Goal: Task Accomplishment & Management: Complete application form

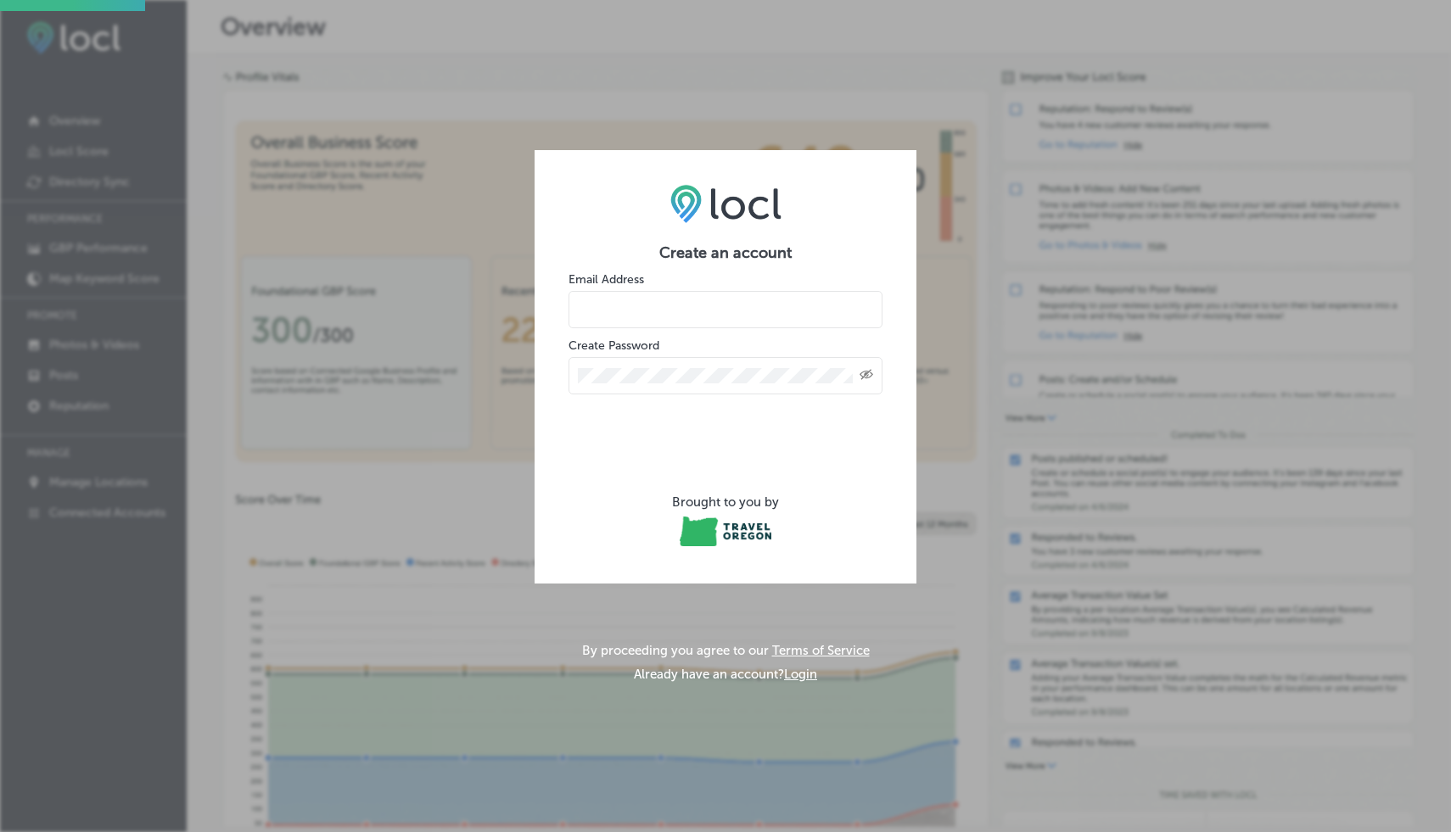
click at [616, 308] on input "email" at bounding box center [725, 309] width 314 height 37
type input "[EMAIL_ADDRESS][DOMAIN_NAME]"
click at [596, 387] on div "Created with Sketch." at bounding box center [725, 375] width 314 height 37
click at [864, 372] on icon "Created with Sketch." at bounding box center [866, 374] width 14 height 11
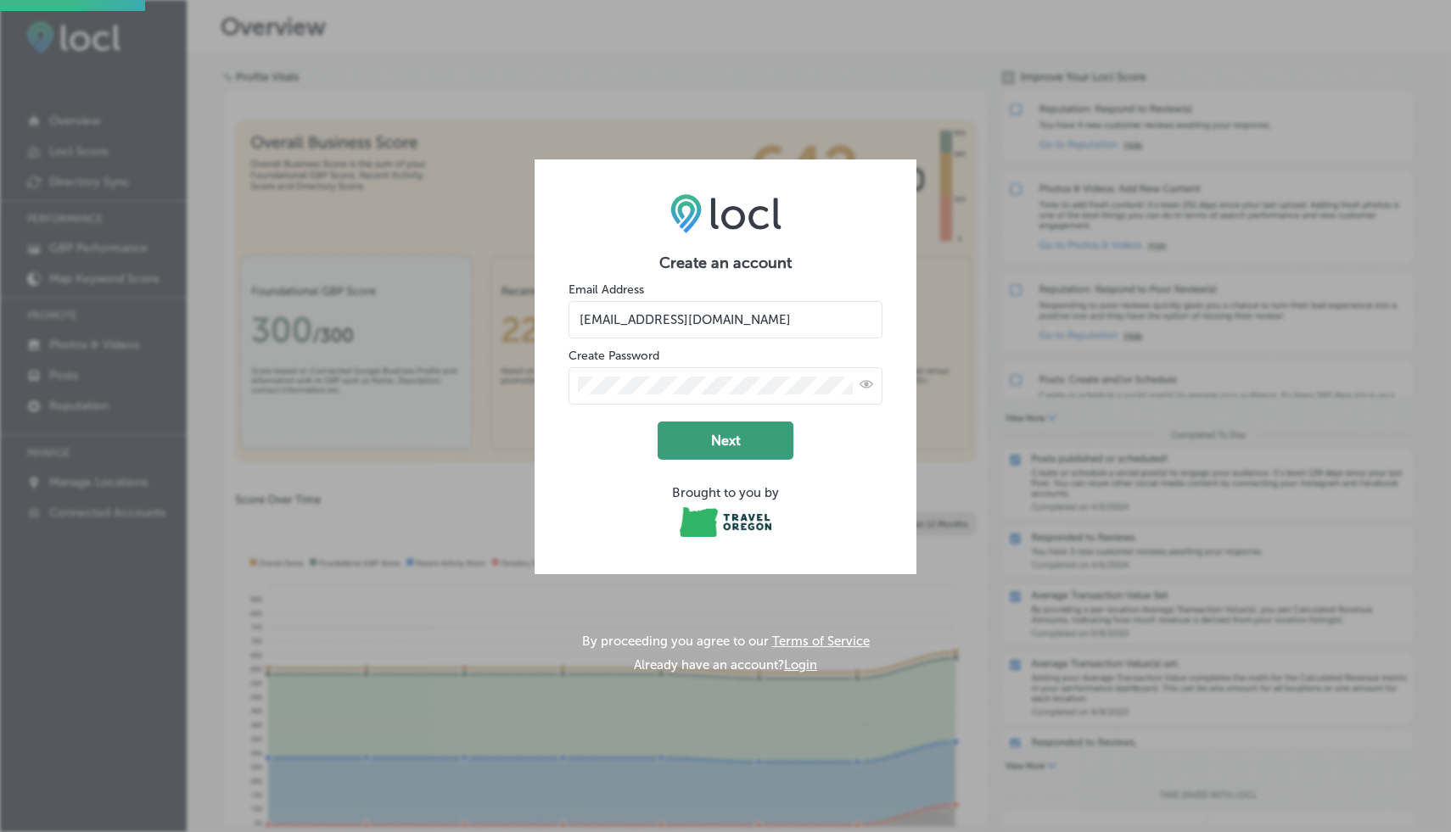
click at [718, 434] on button "Next" at bounding box center [725, 441] width 136 height 38
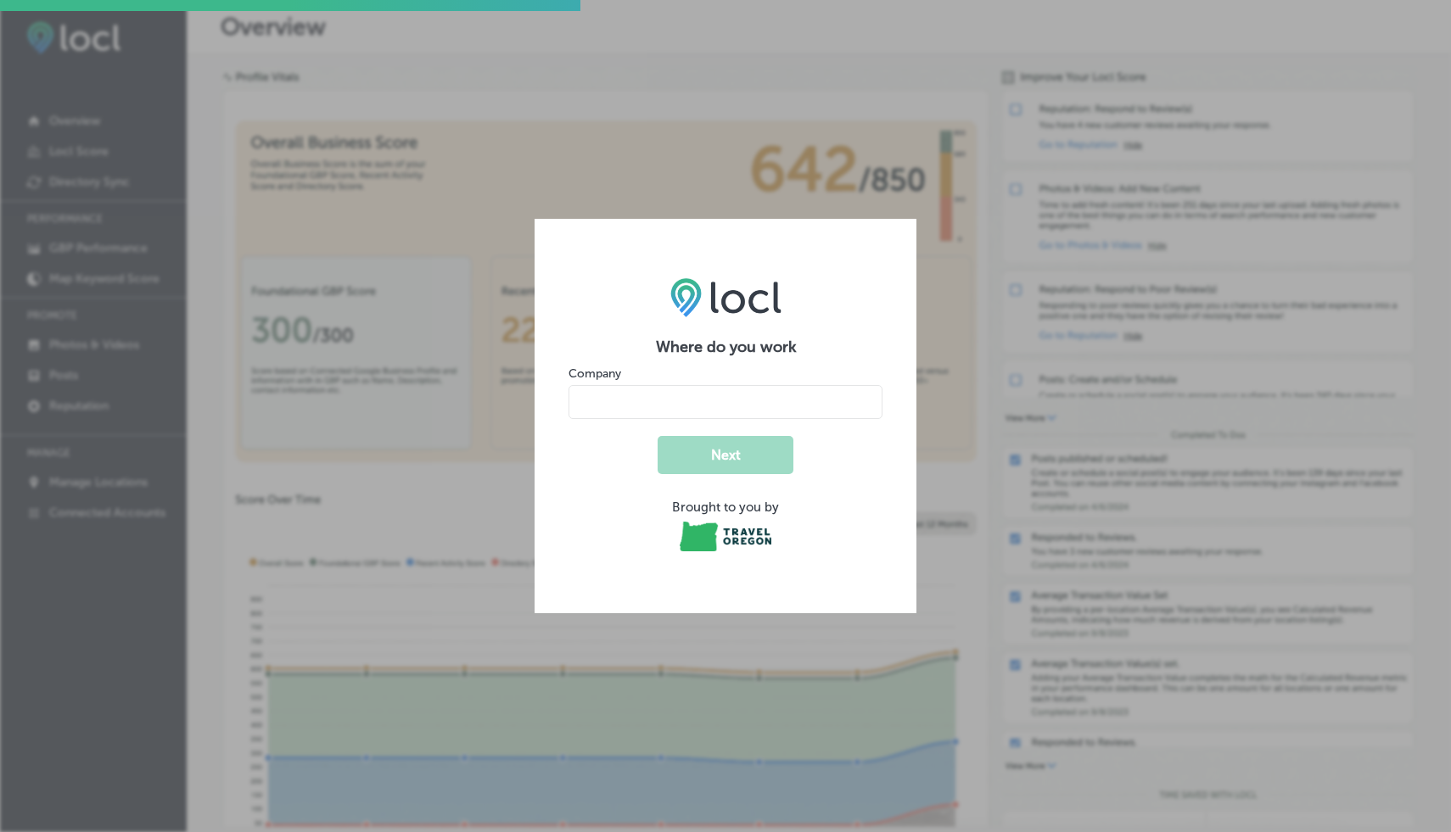
click at [620, 400] on input "name" at bounding box center [725, 402] width 314 height 34
type input "Discover Newport"
click at [691, 455] on button "Next" at bounding box center [725, 455] width 136 height 38
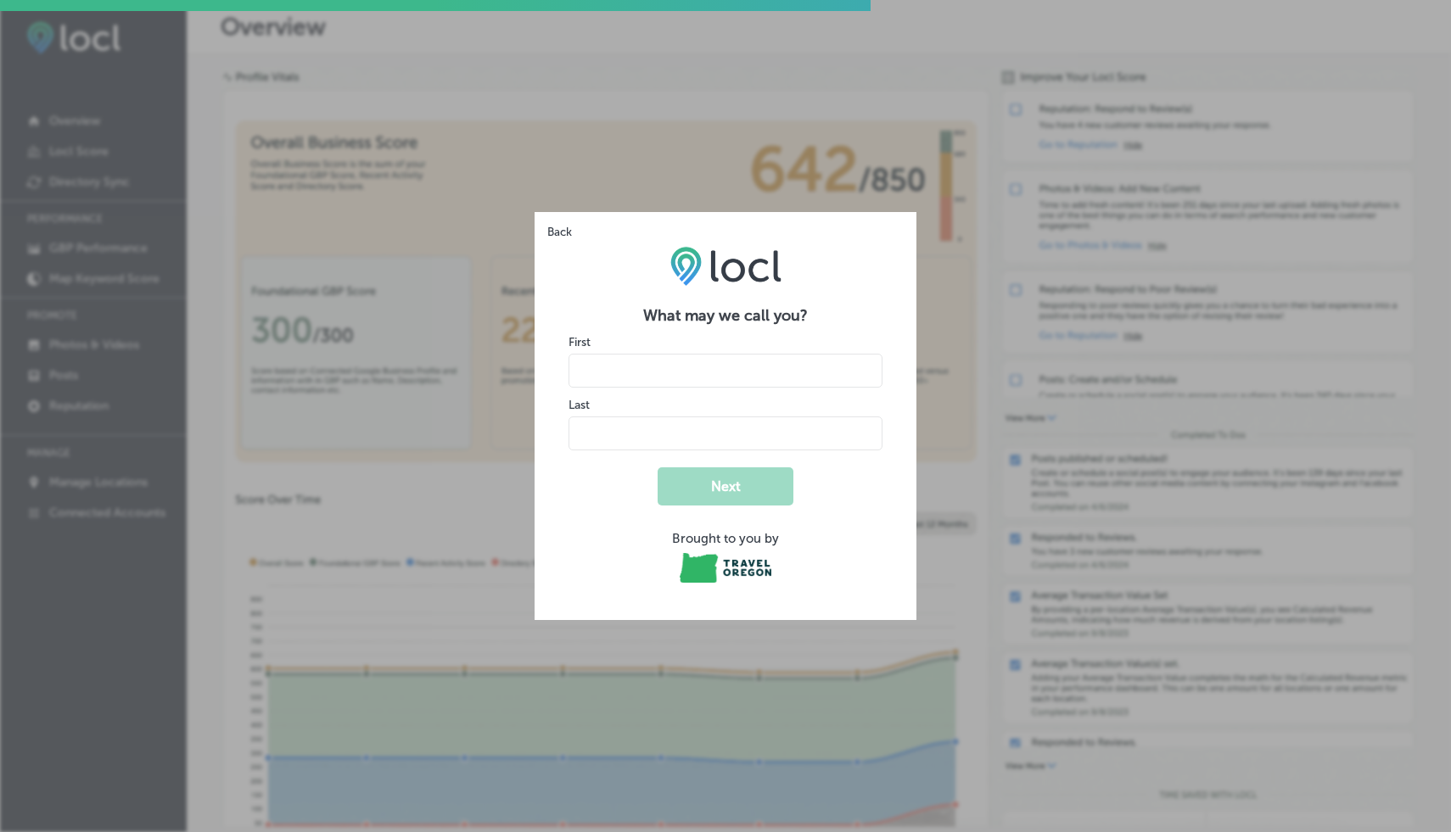
click at [634, 364] on input "name" at bounding box center [725, 371] width 314 height 34
type input "Josh"
click at [601, 425] on input "name" at bounding box center [725, 434] width 314 height 34
type input "Hren"
click at [580, 500] on form "What may we call you? First Last Next Brought to you by" at bounding box center [725, 446] width 314 height 280
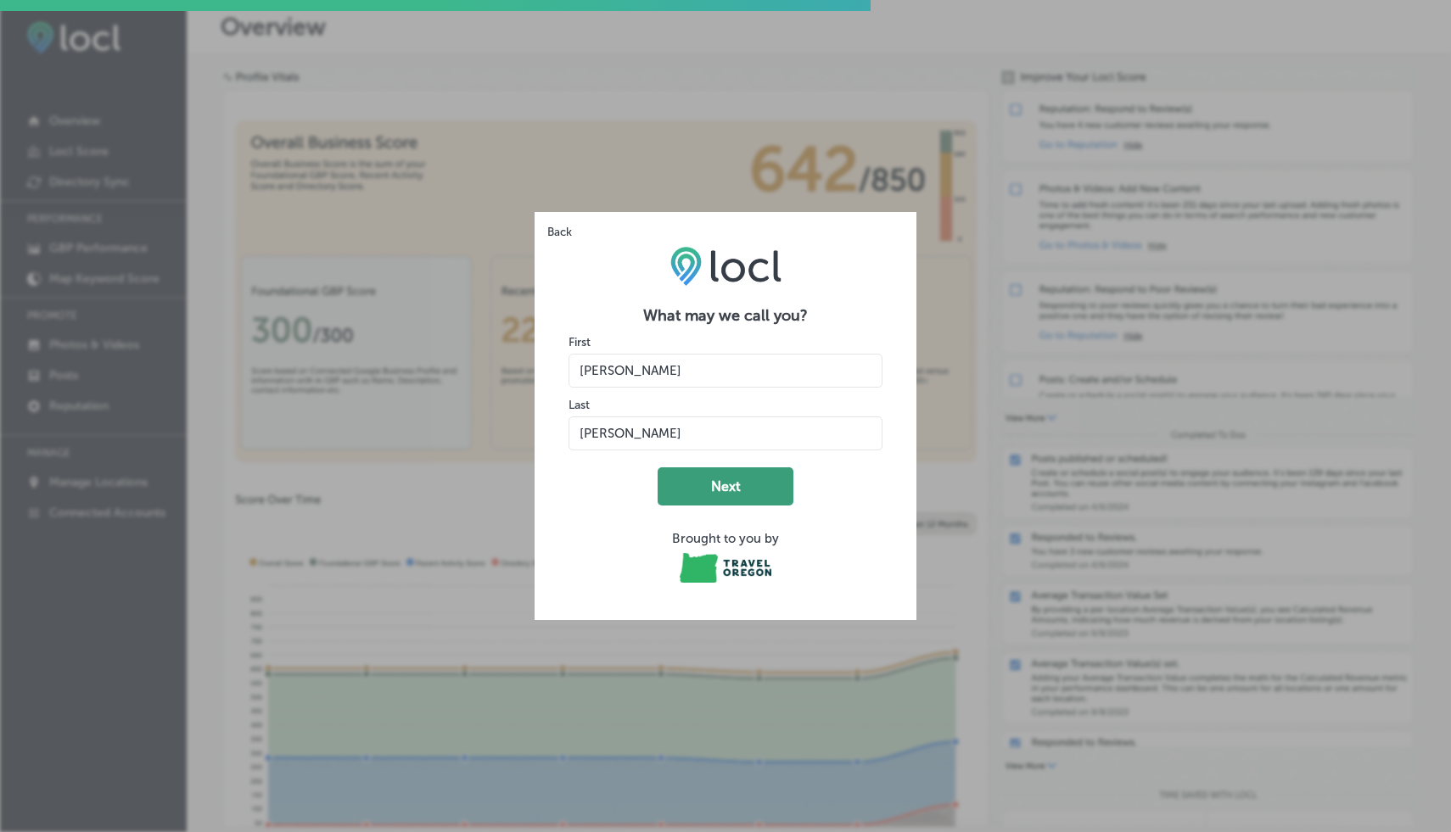
click at [730, 486] on button "Next" at bounding box center [725, 486] width 136 height 38
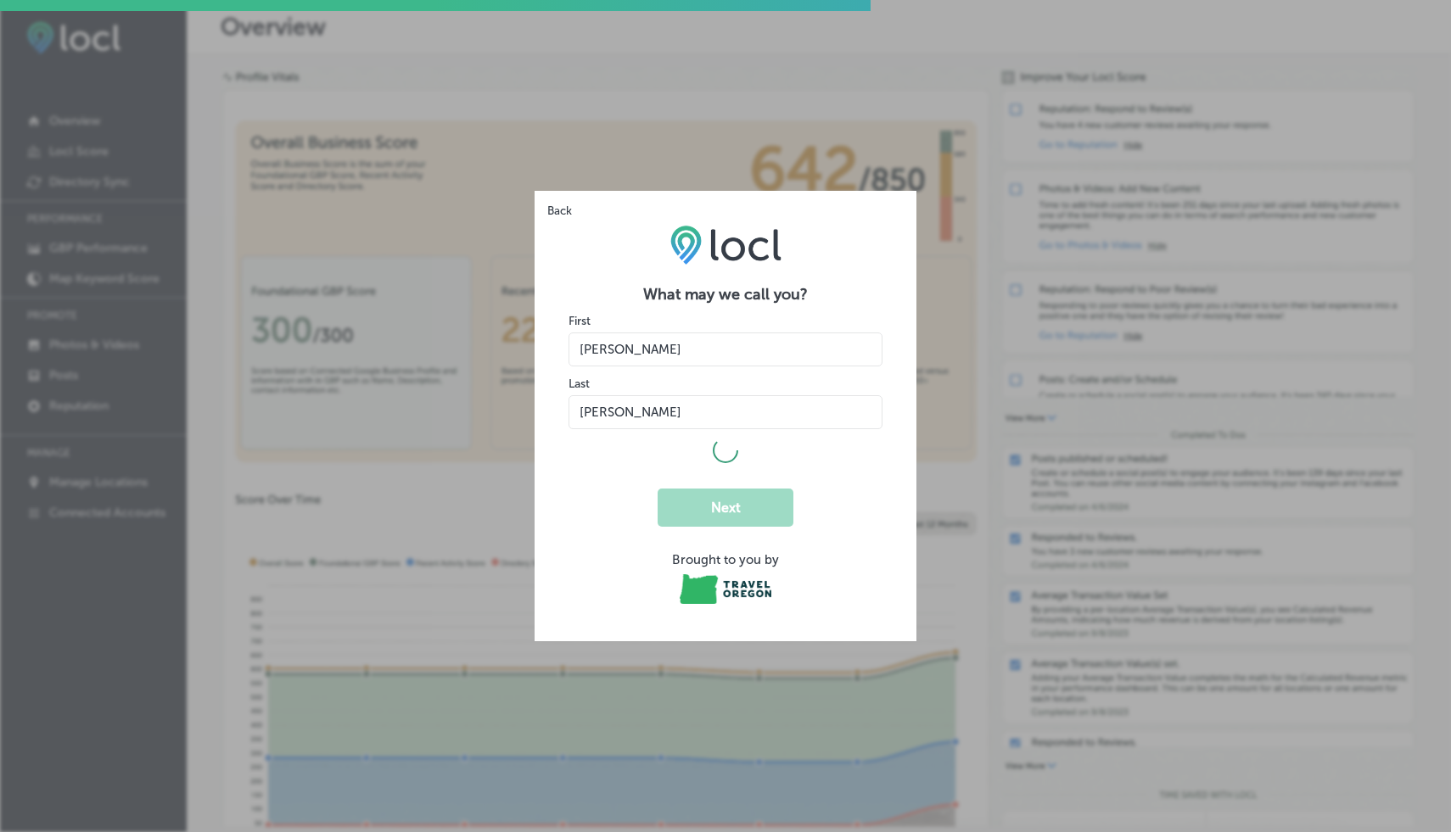
select select "US"
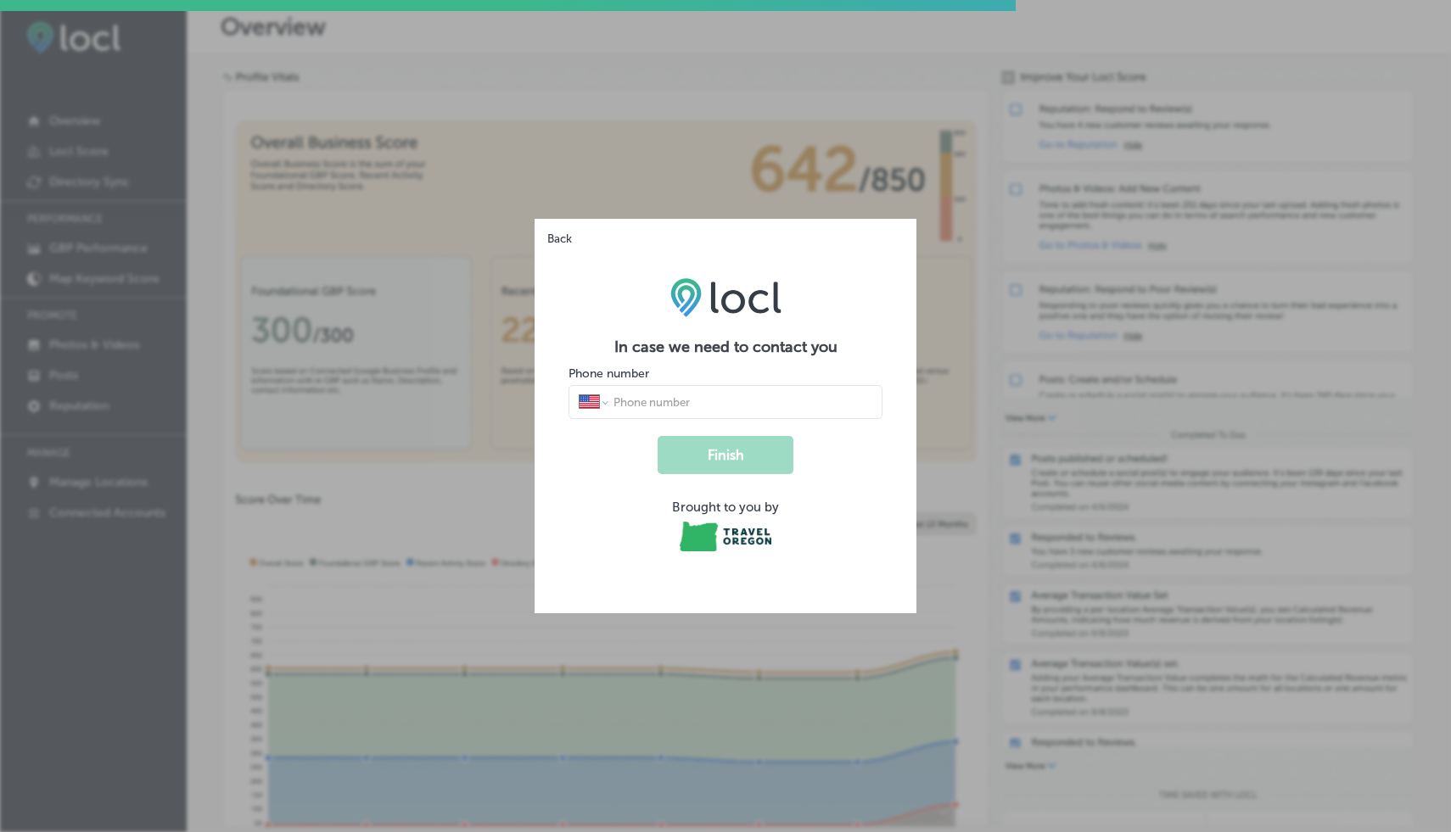
click at [657, 400] on input "tel" at bounding box center [742, 401] width 260 height 15
type input "(206) 430-2582"
click at [705, 452] on button "Finish" at bounding box center [725, 455] width 136 height 38
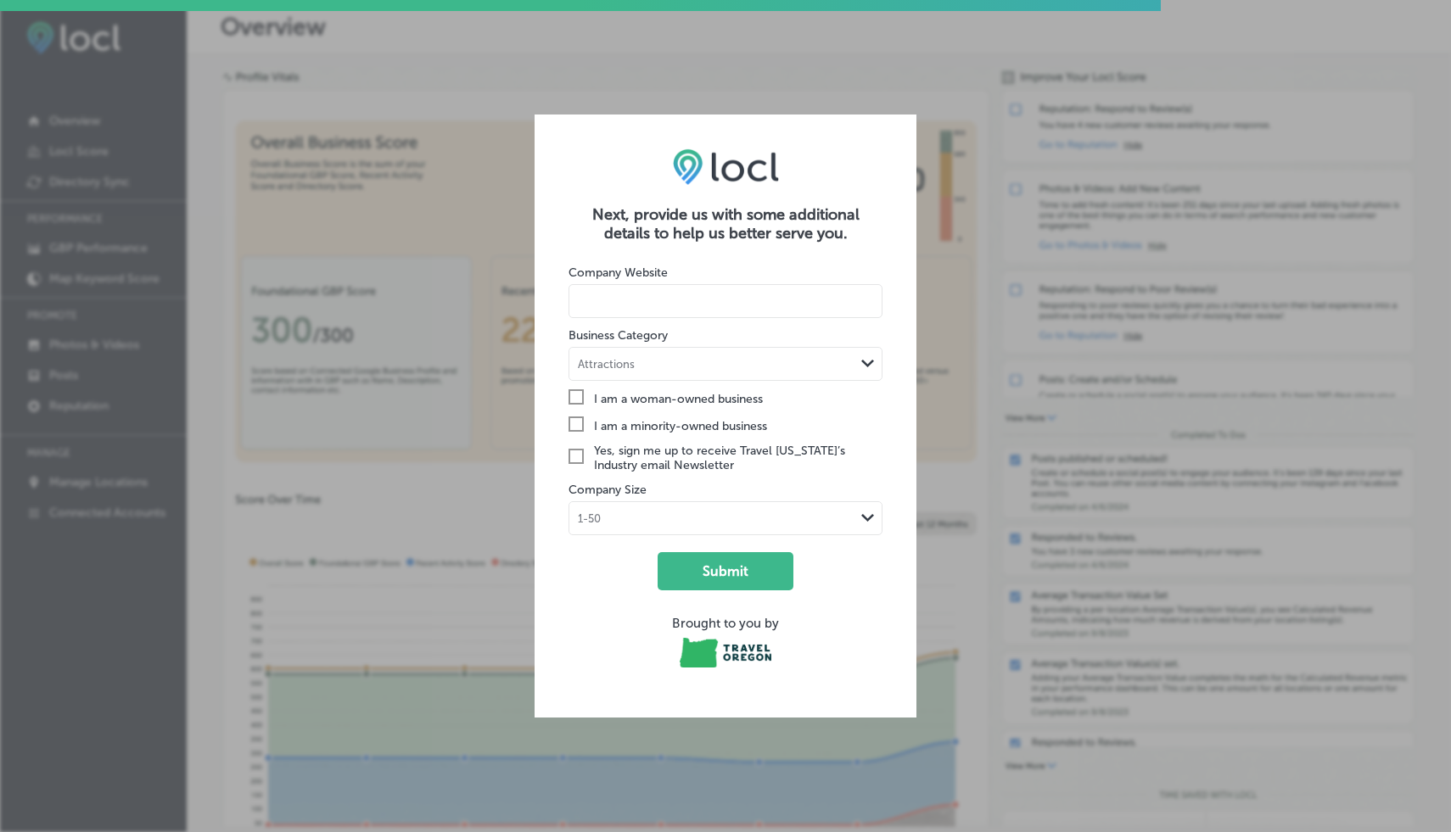
click at [679, 307] on input at bounding box center [725, 301] width 314 height 34
paste input "https://www.discovernewport.com/"
type input "https://www.discovernewport.com/"
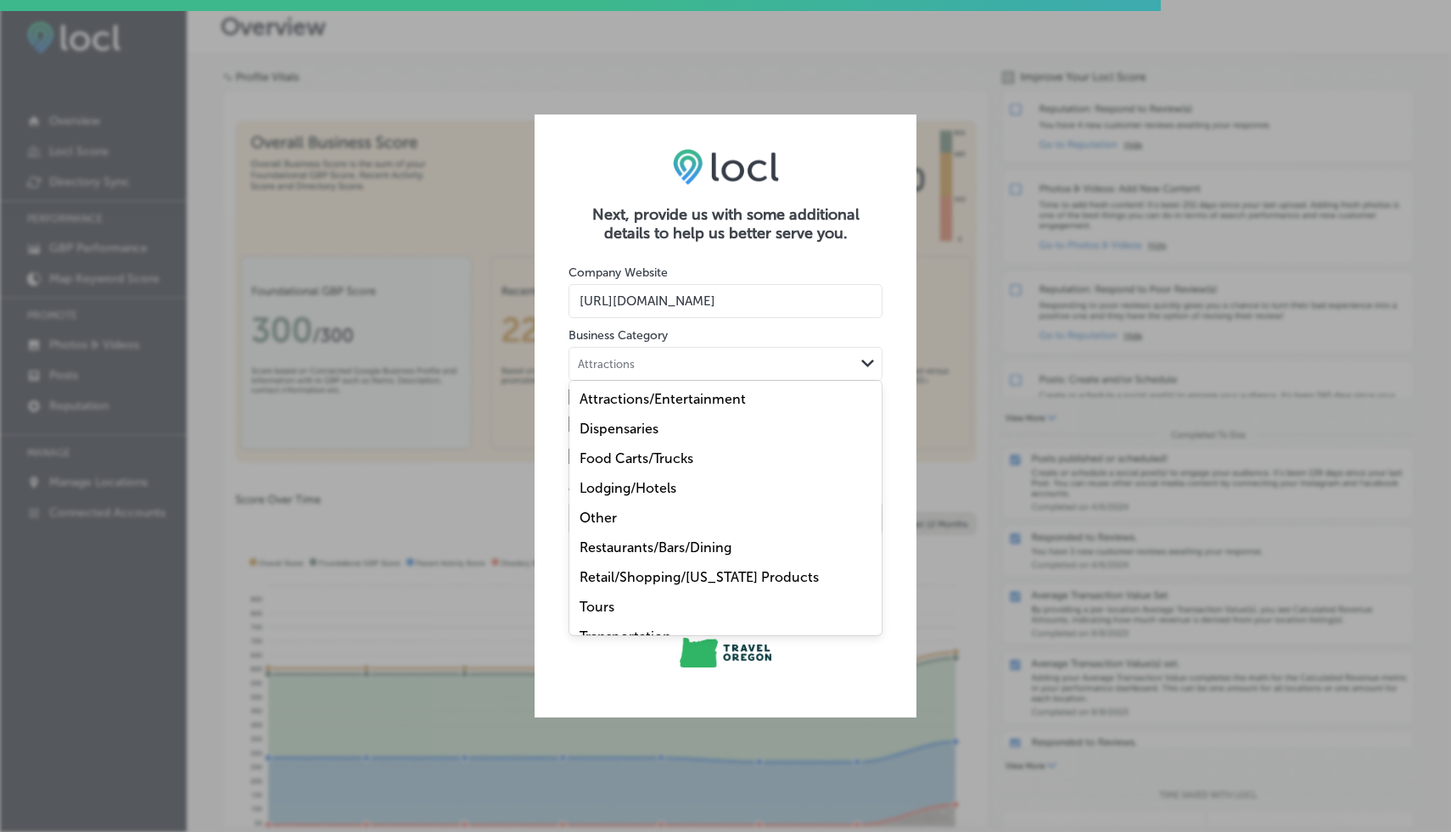
click at [666, 356] on div "Attractions" at bounding box center [711, 364] width 285 height 16
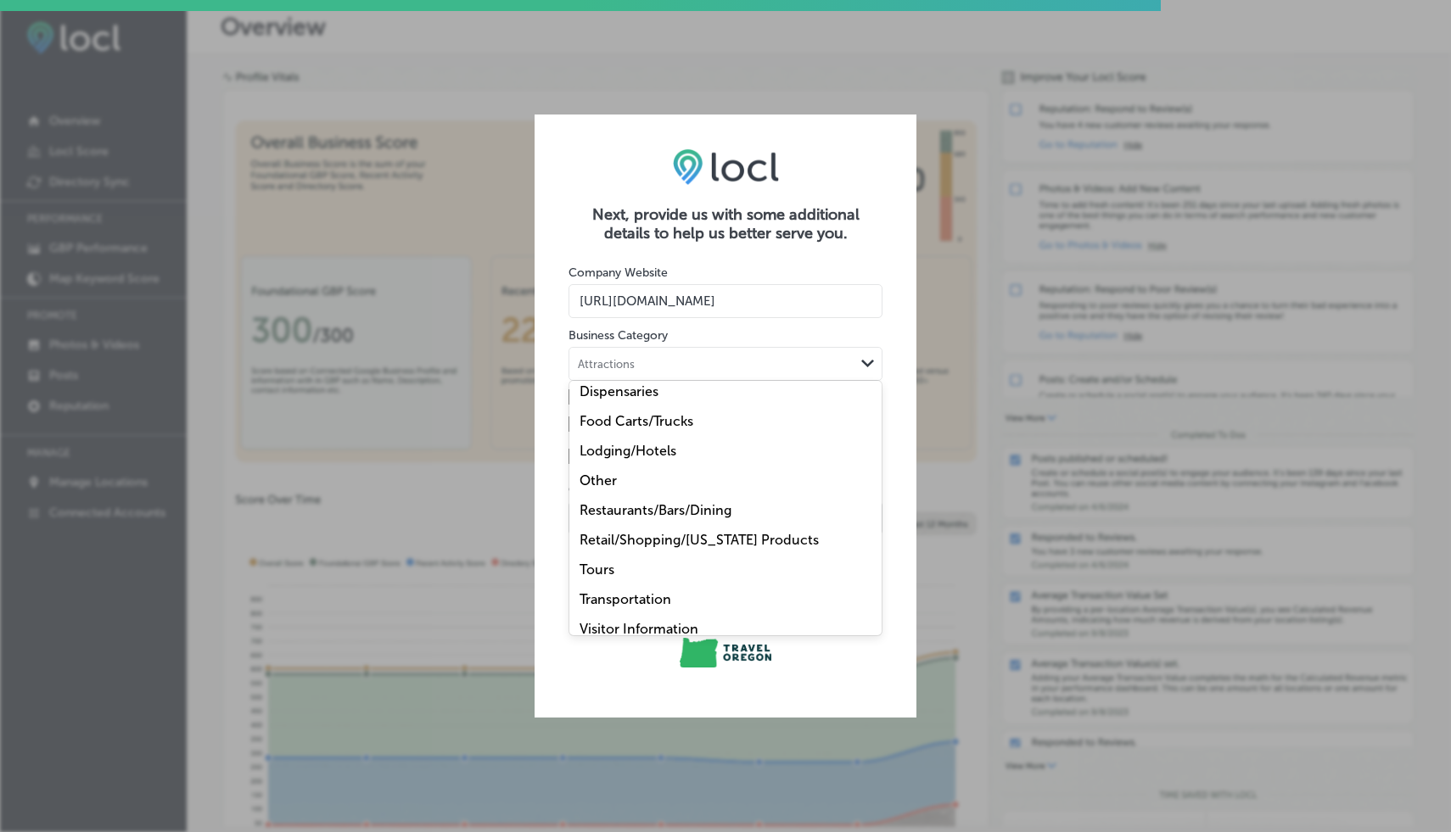
scroll to position [49, 0]
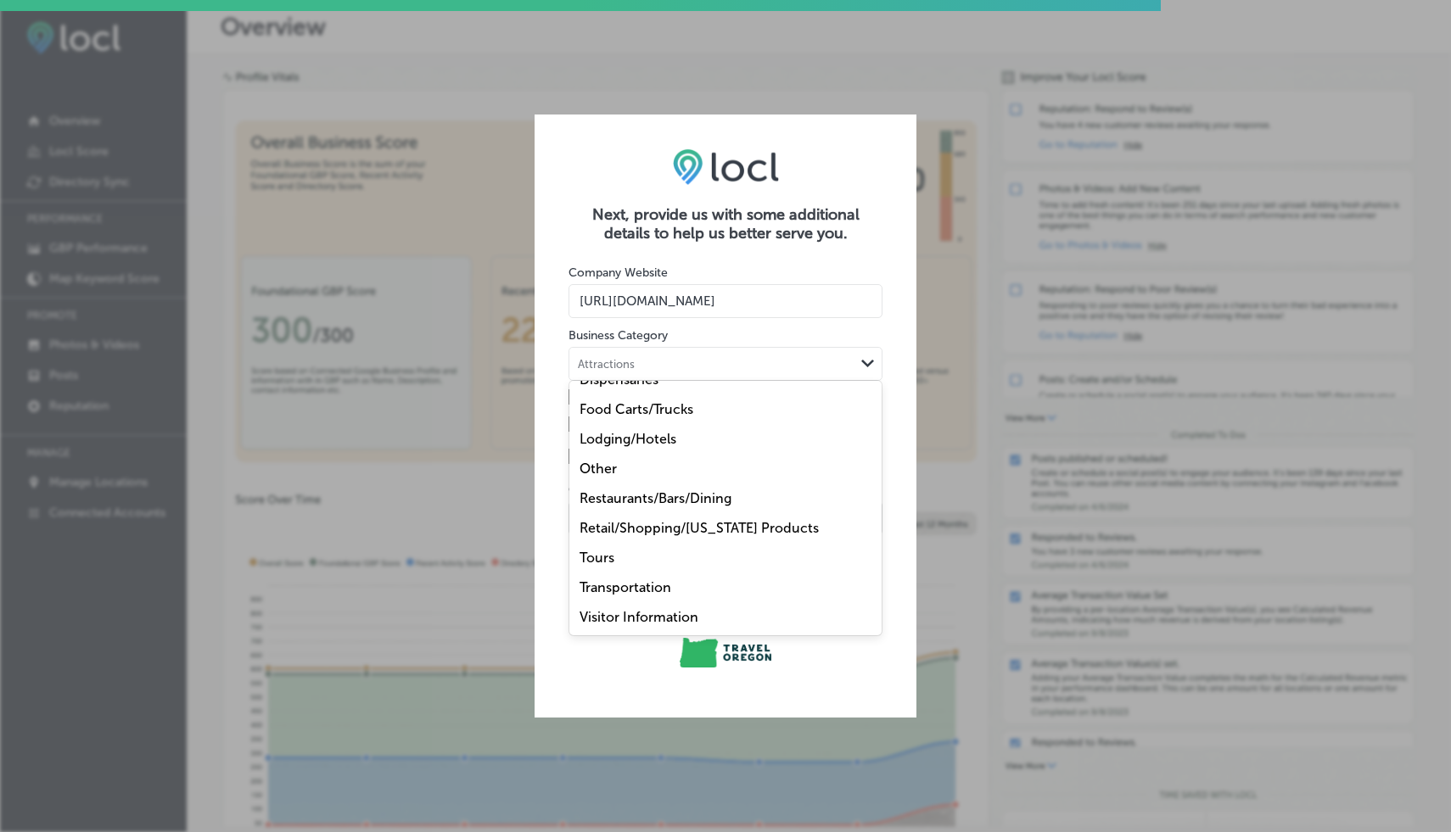
click at [641, 621] on label "Visitor Information" at bounding box center [638, 617] width 119 height 16
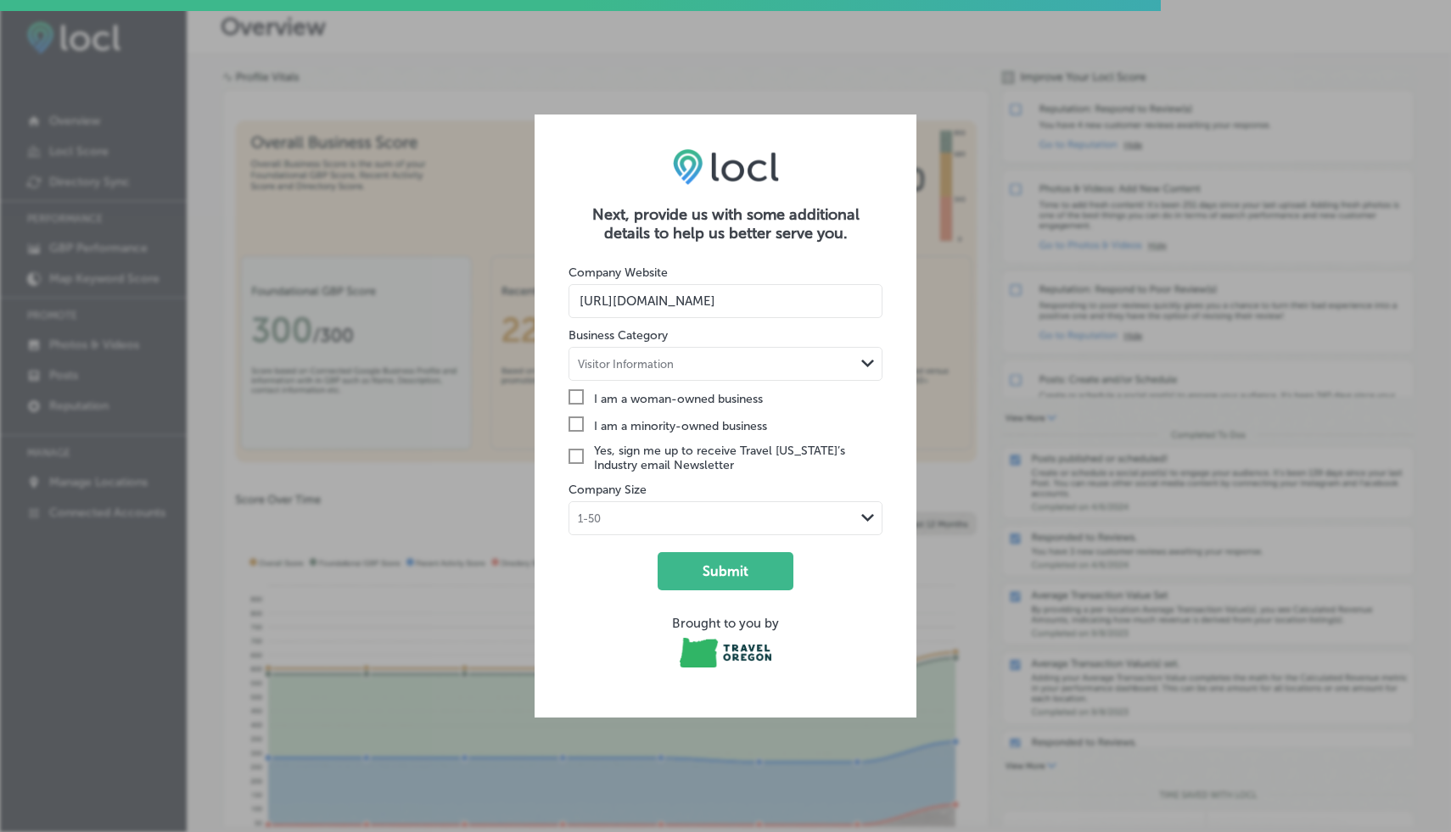
click at [617, 517] on div "1-50" at bounding box center [711, 519] width 285 height 16
click at [613, 542] on div "1-50" at bounding box center [725, 554] width 312 height 30
click at [704, 568] on button "Submit" at bounding box center [725, 571] width 136 height 38
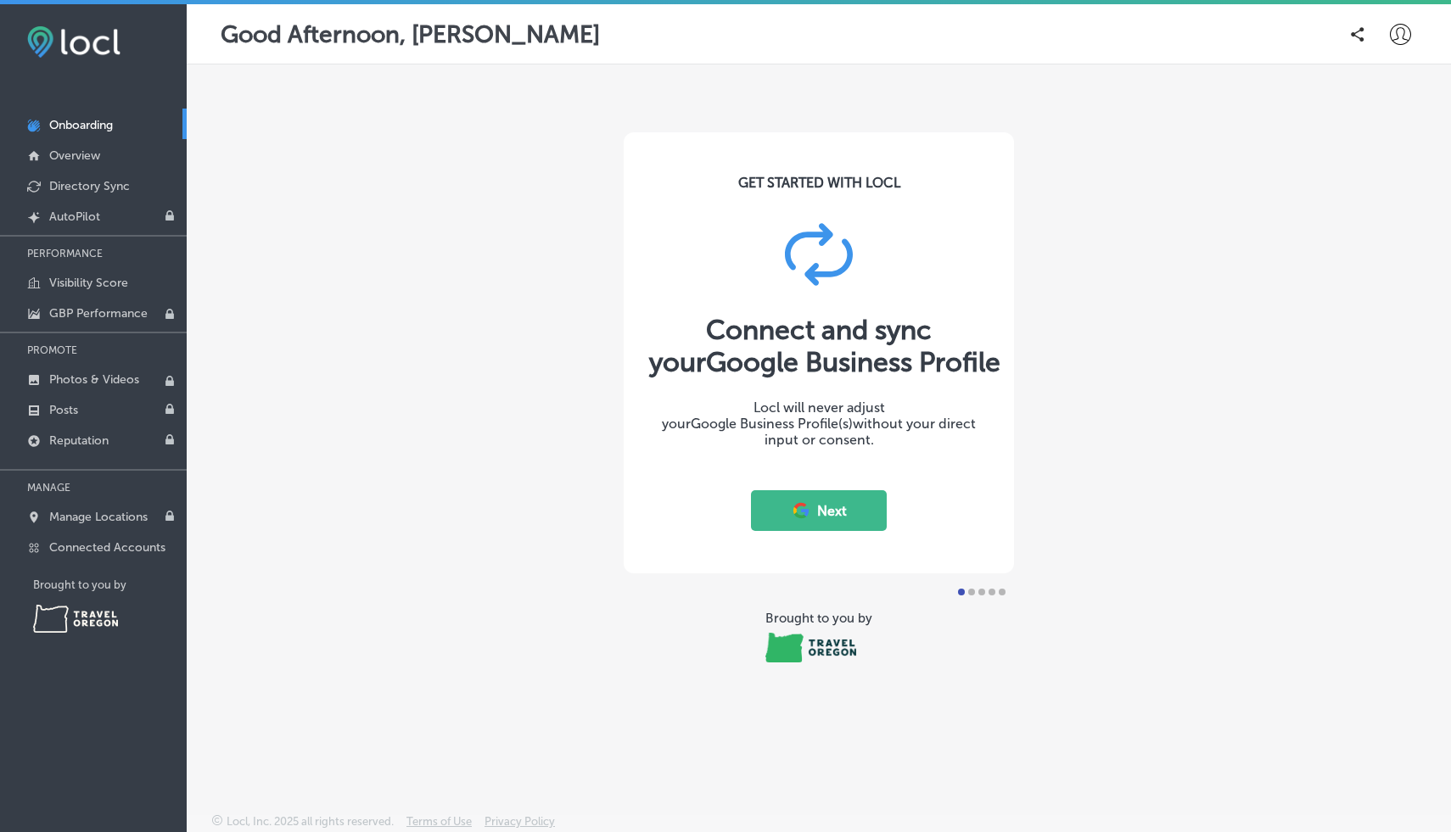
click at [801, 507] on icon at bounding box center [801, 510] width 19 height 19
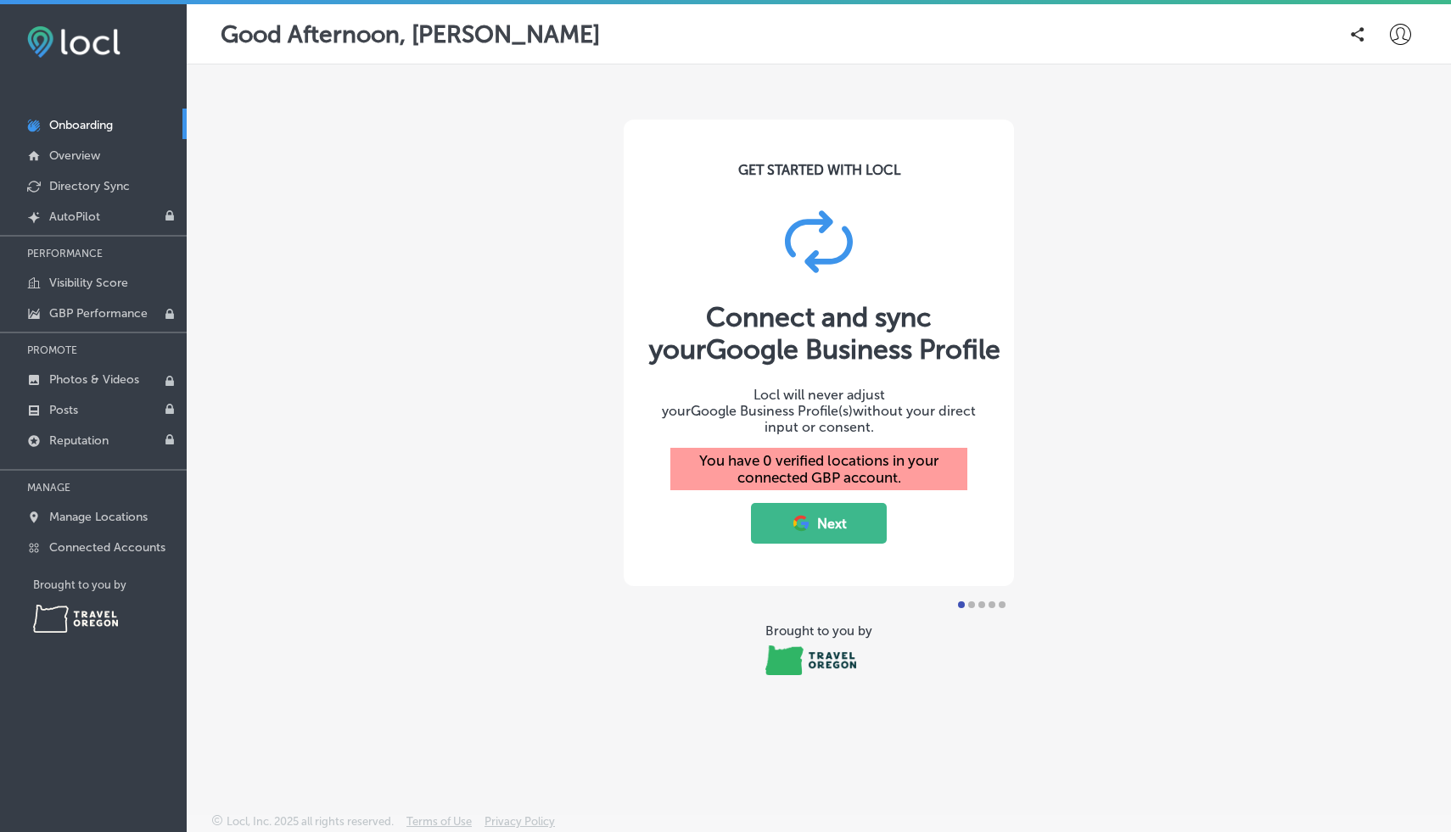
click at [798, 525] on icon at bounding box center [799, 528] width 12 height 6
click at [797, 460] on div "You have 0 verified locations in your connected GBP account." at bounding box center [818, 469] width 297 height 42
click at [794, 467] on div "You have 0 verified locations in your connected GBP account." at bounding box center [818, 469] width 297 height 42
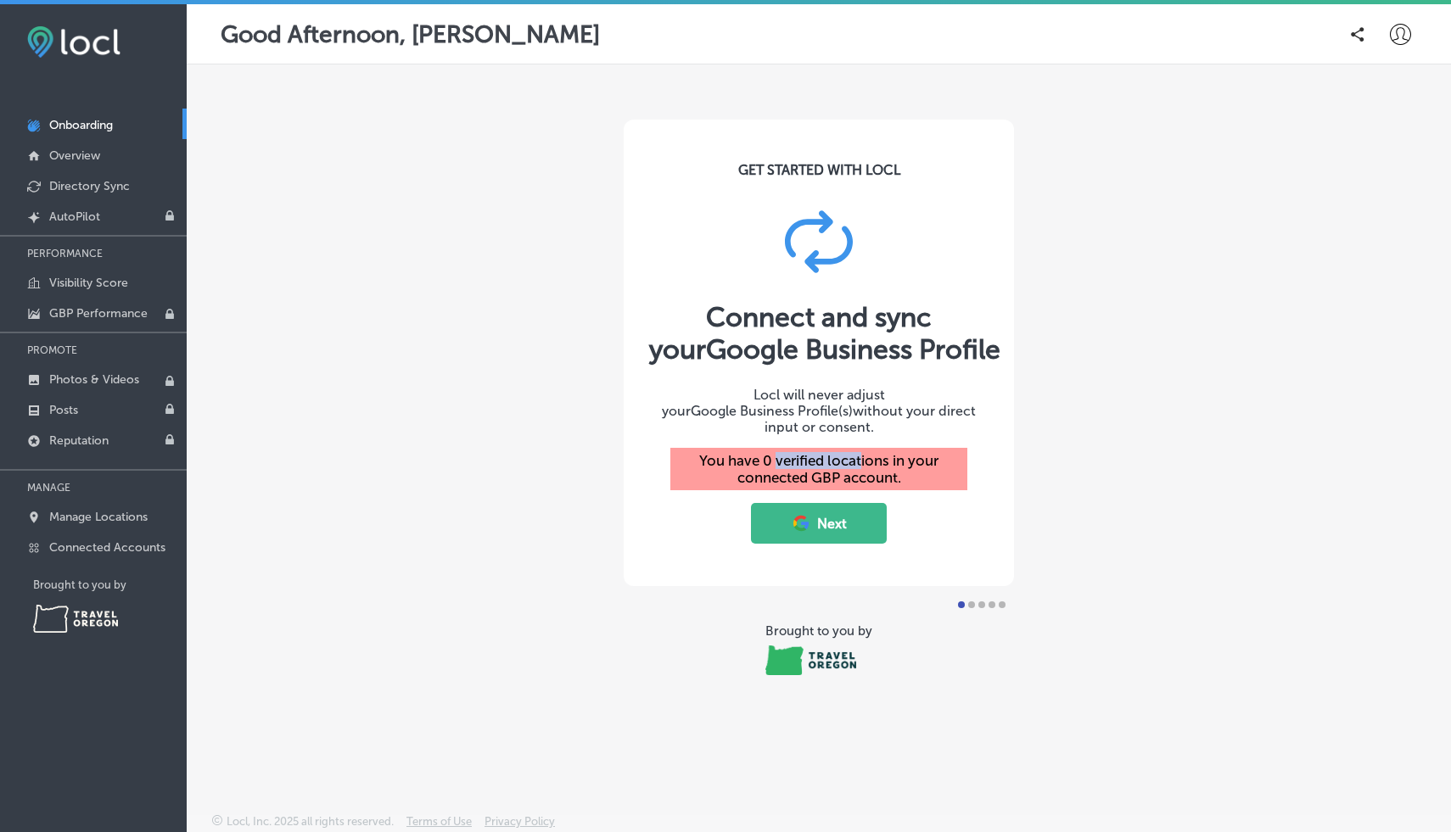
drag, startPoint x: 776, startPoint y: 450, endPoint x: 863, endPoint y: 450, distance: 86.5
click at [863, 450] on div "You have 0 verified locations in your connected GBP account." at bounding box center [818, 469] width 297 height 42
click at [831, 473] on div "You have 0 verified locations in your connected GBP account." at bounding box center [818, 469] width 297 height 42
drag, startPoint x: 840, startPoint y: 473, endPoint x: 778, endPoint y: 453, distance: 64.9
click at [778, 453] on div "You have 0 verified locations in your connected GBP account." at bounding box center [818, 469] width 297 height 42
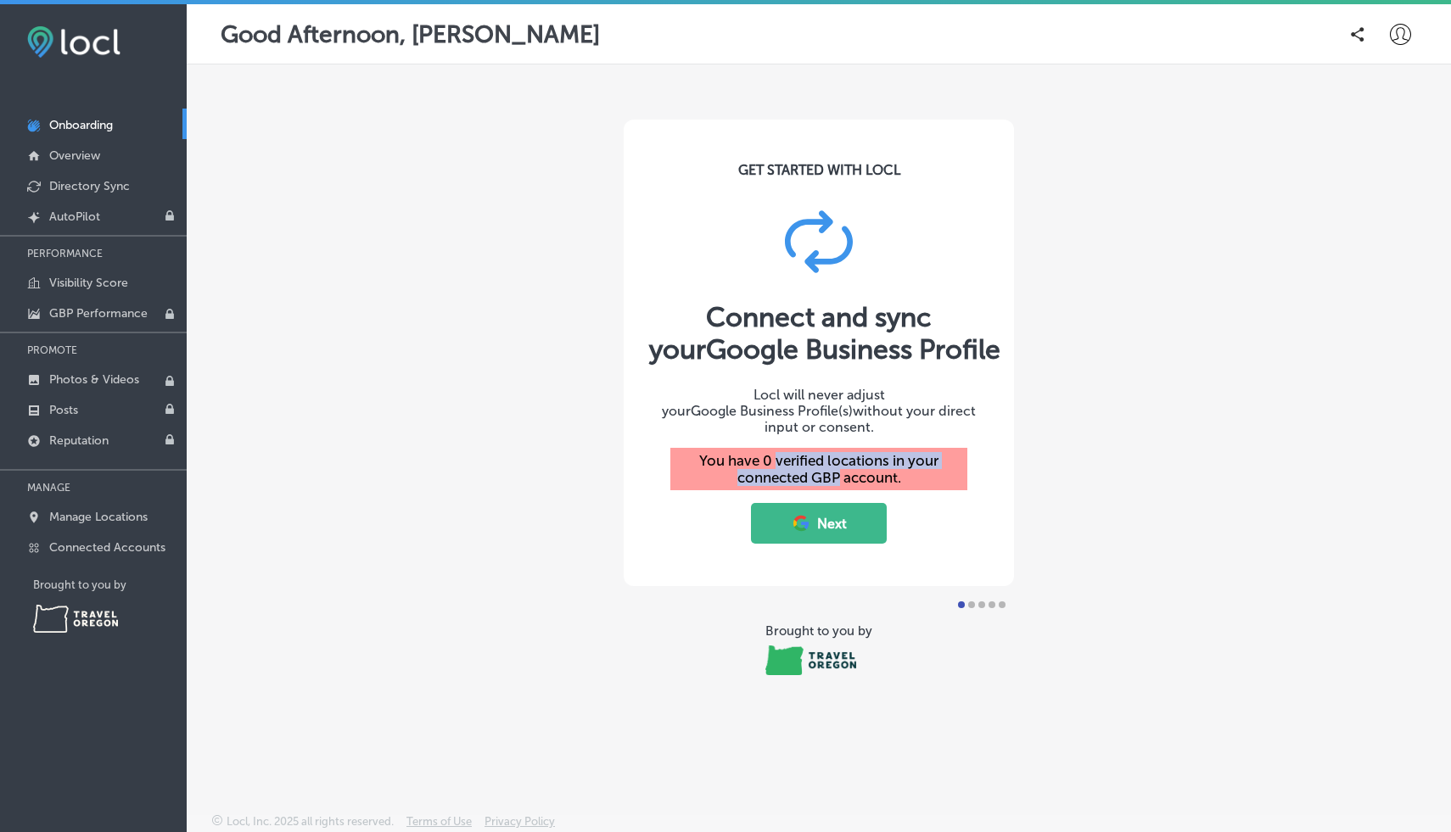
copy div "verified locations in your connected GBP"
click at [708, 540] on div "GET STARTED WITH LOCL Connect and sync your Google Business Profile Locl will n…" at bounding box center [819, 353] width 390 height 467
click at [976, 601] on div at bounding box center [981, 604] width 51 height 7
click at [848, 518] on button "Next" at bounding box center [819, 523] width 136 height 41
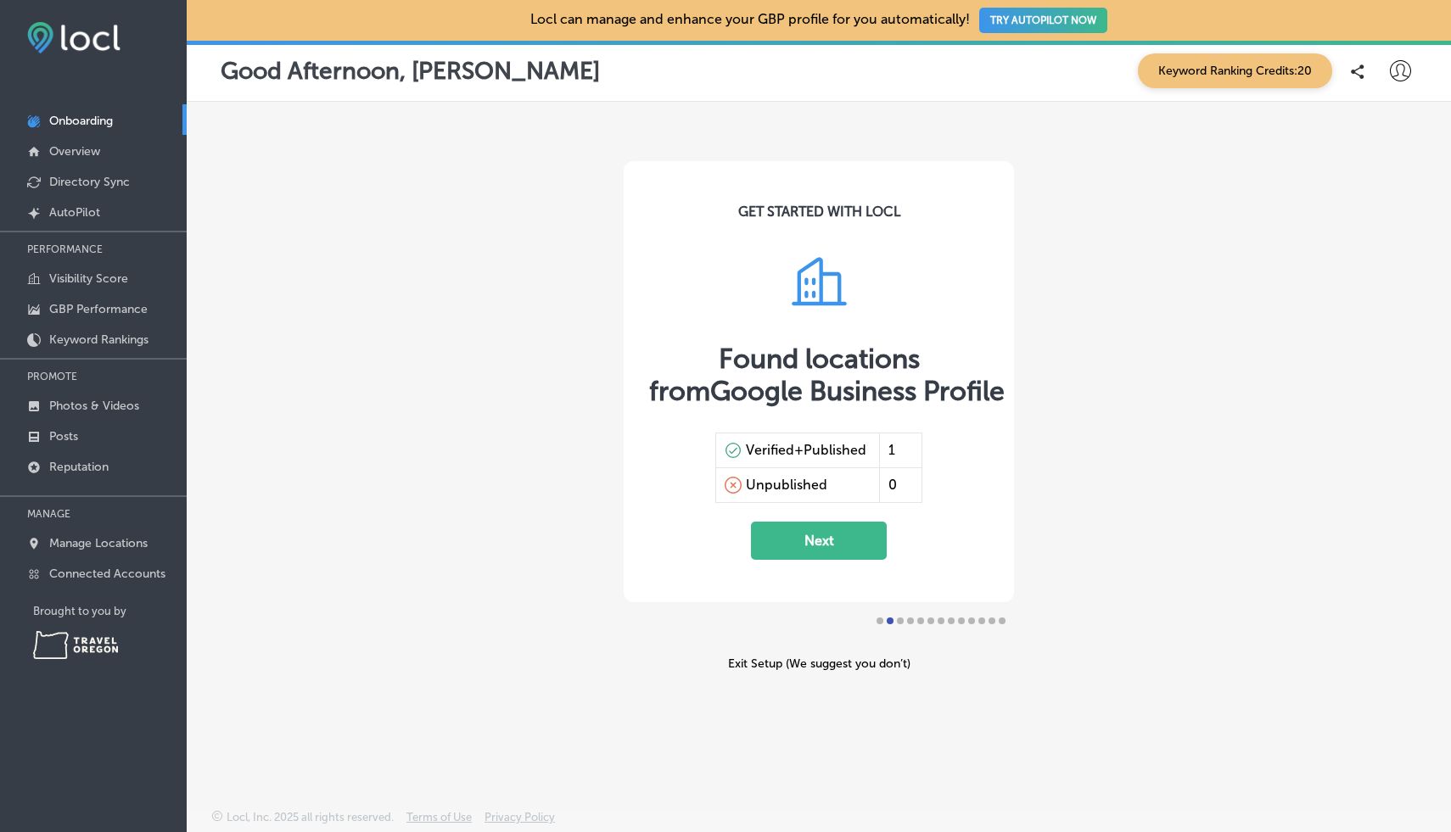
click at [800, 549] on button "Next" at bounding box center [819, 541] width 136 height 38
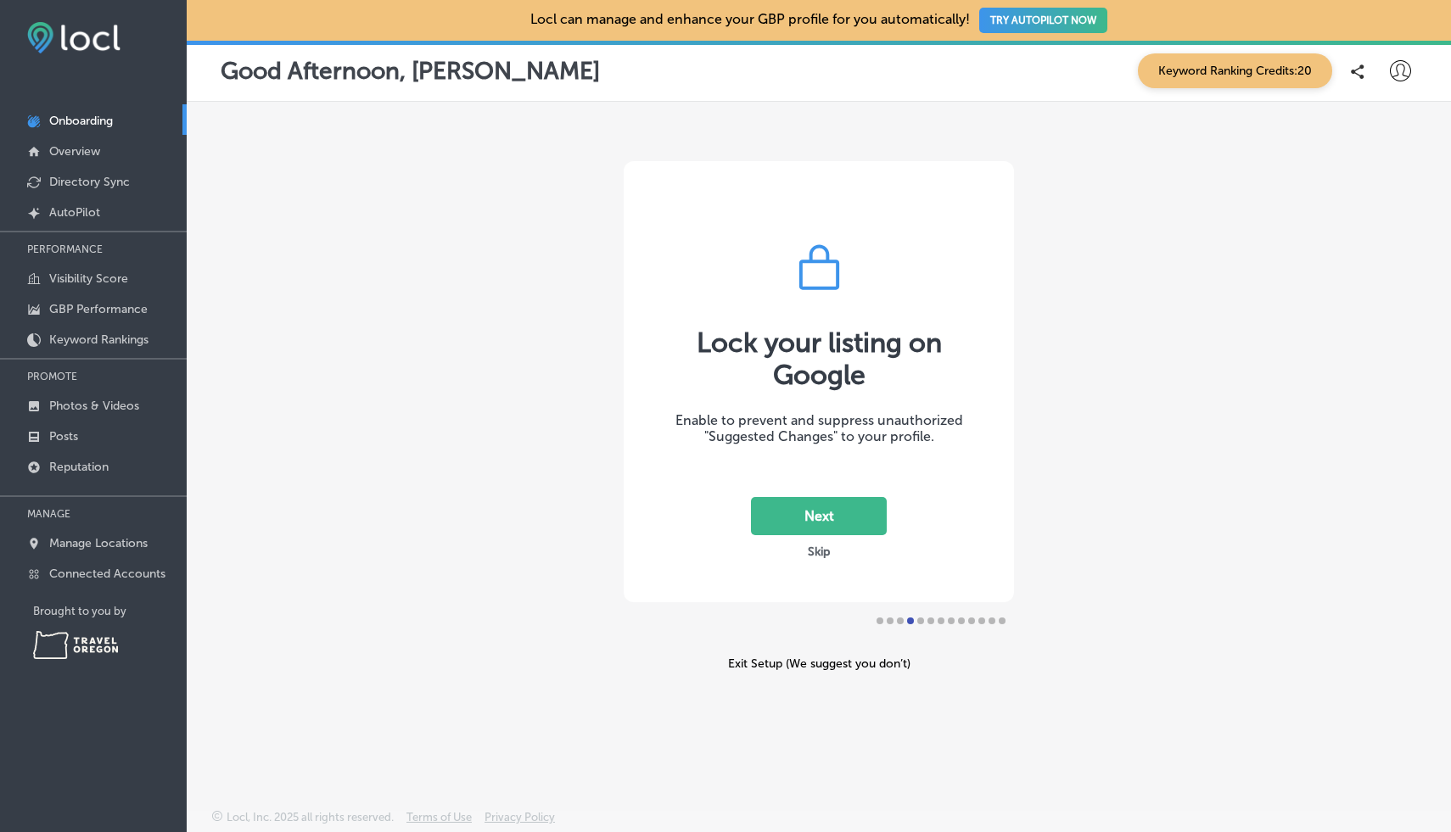
click at [798, 513] on button "Next" at bounding box center [819, 516] width 136 height 38
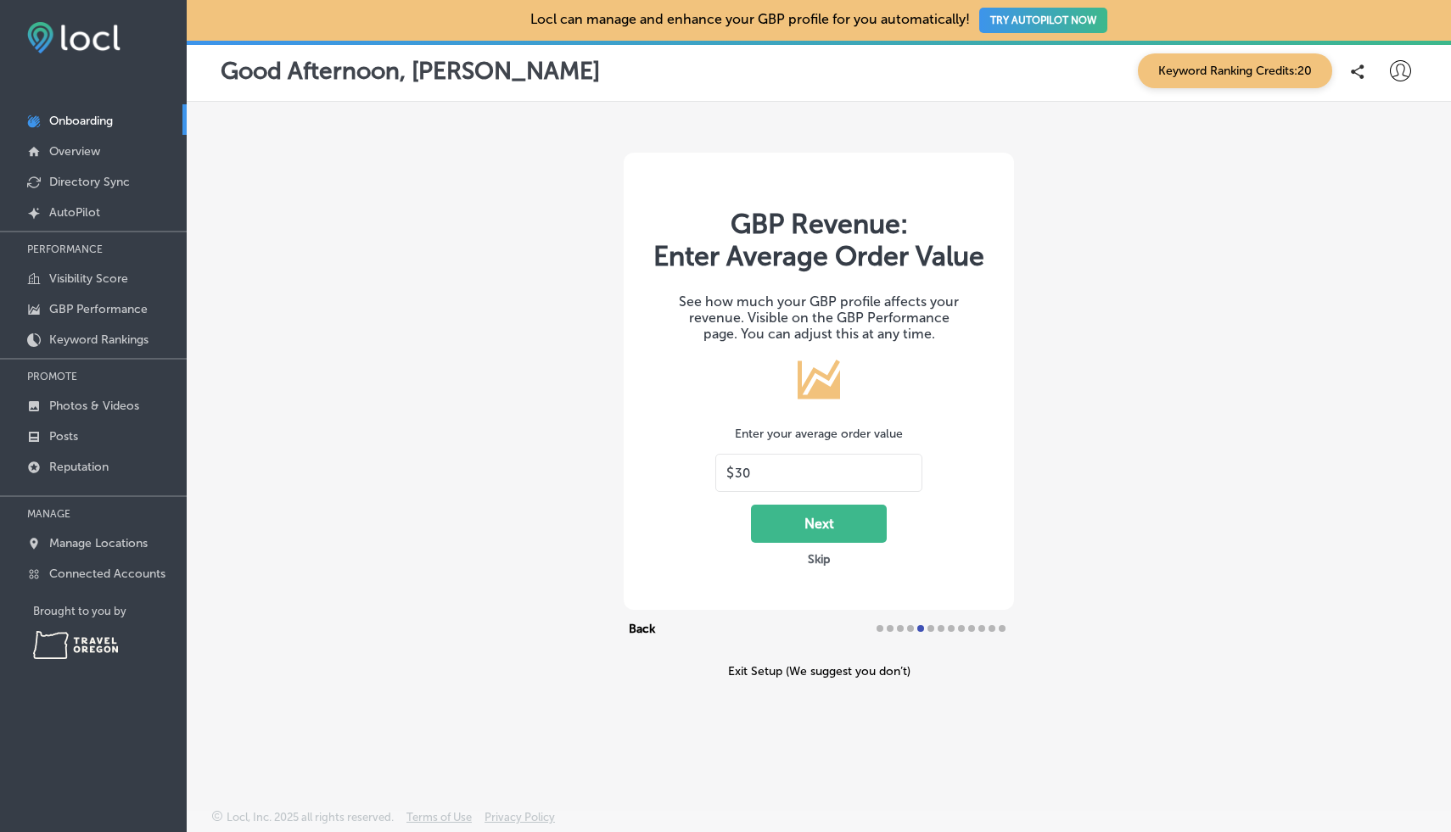
click at [669, 514] on div "GBP Revenue: Enter Average Order Value See how much your GBP profile affects yo…" at bounding box center [819, 381] width 390 height 457
click at [822, 561] on button "Skip" at bounding box center [819, 559] width 32 height 16
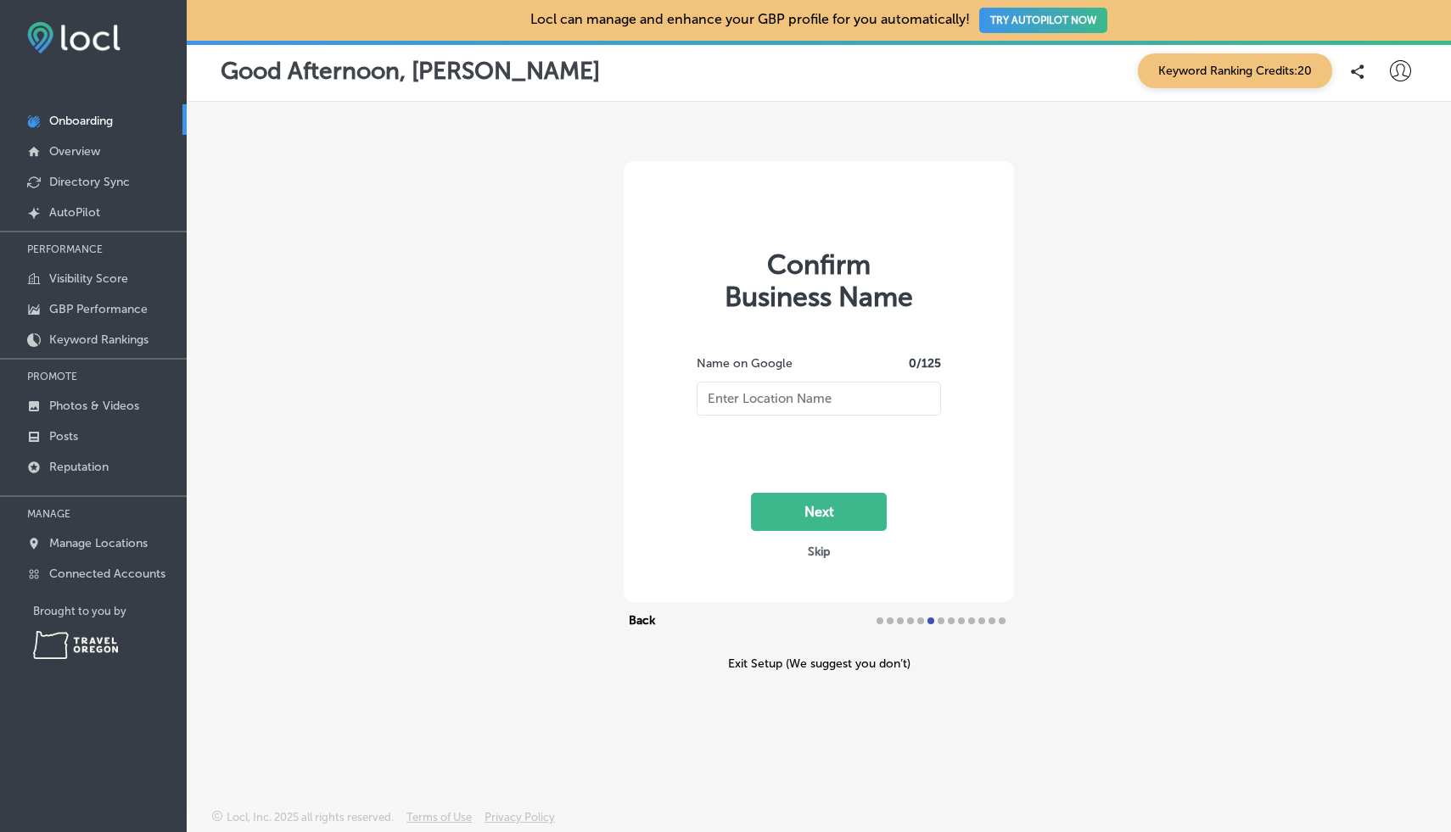
type input "Newport Visitor Information Center"
click at [758, 399] on input "Newport Visitor Information Center" at bounding box center [819, 399] width 244 height 34
click at [802, 508] on button "Next" at bounding box center [819, 512] width 136 height 38
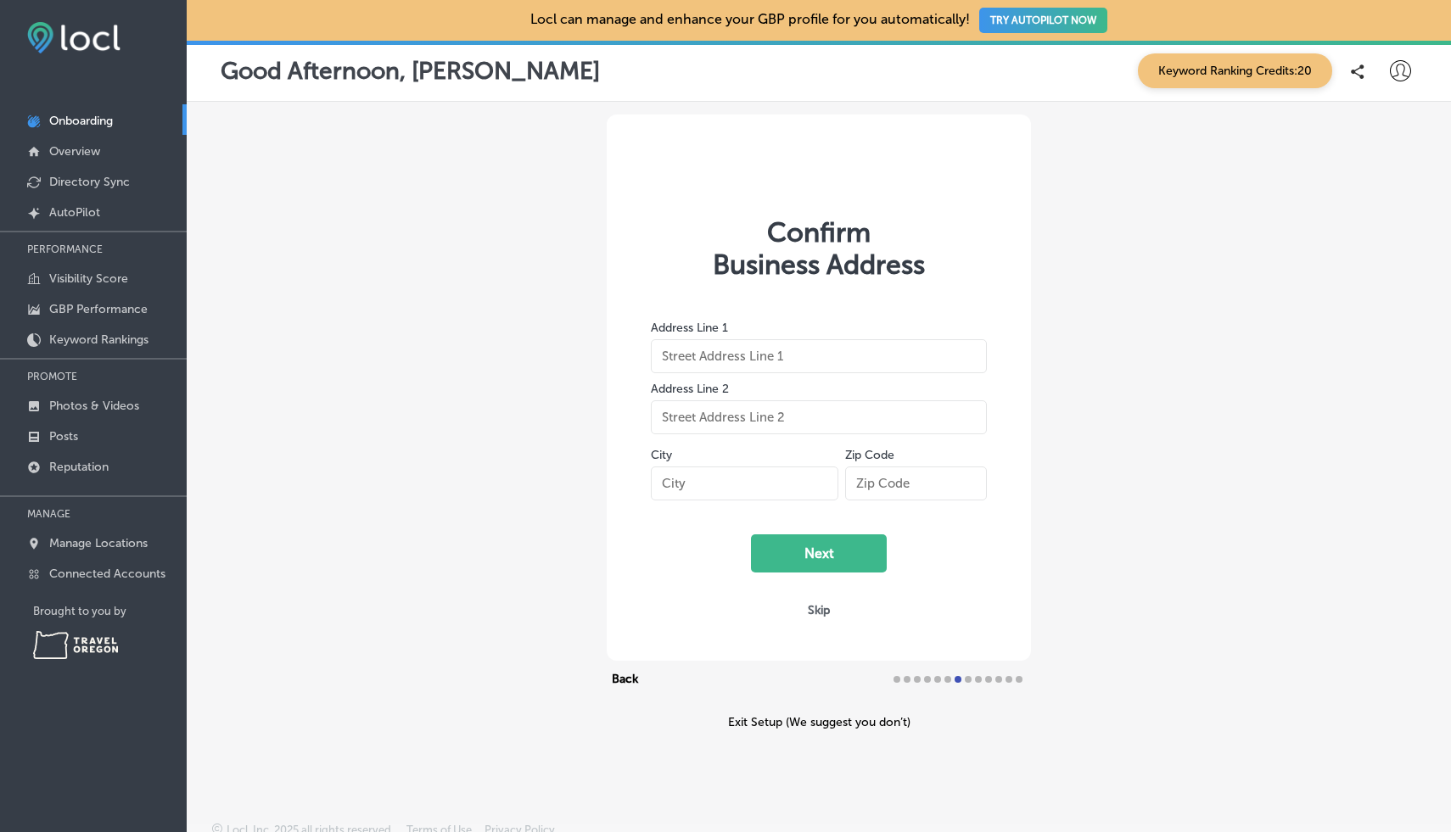
type input "555 Southwest Coast Highway"
type input "Newport"
type input "97365"
click at [785, 556] on button "Next" at bounding box center [819, 553] width 136 height 38
select select "US"
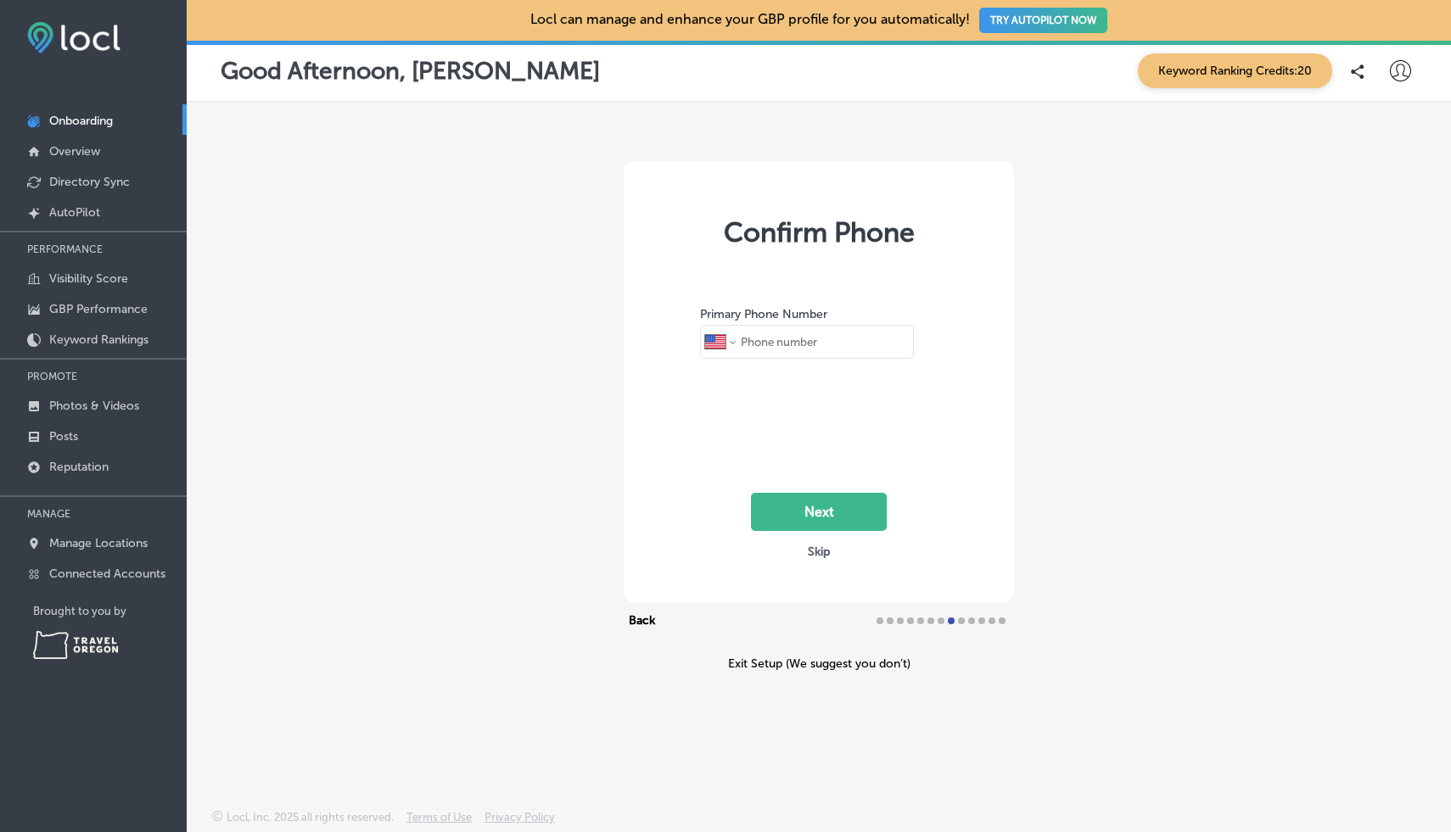
type input "+1 800 262 7844"
click at [801, 523] on button "Next" at bounding box center [819, 512] width 136 height 38
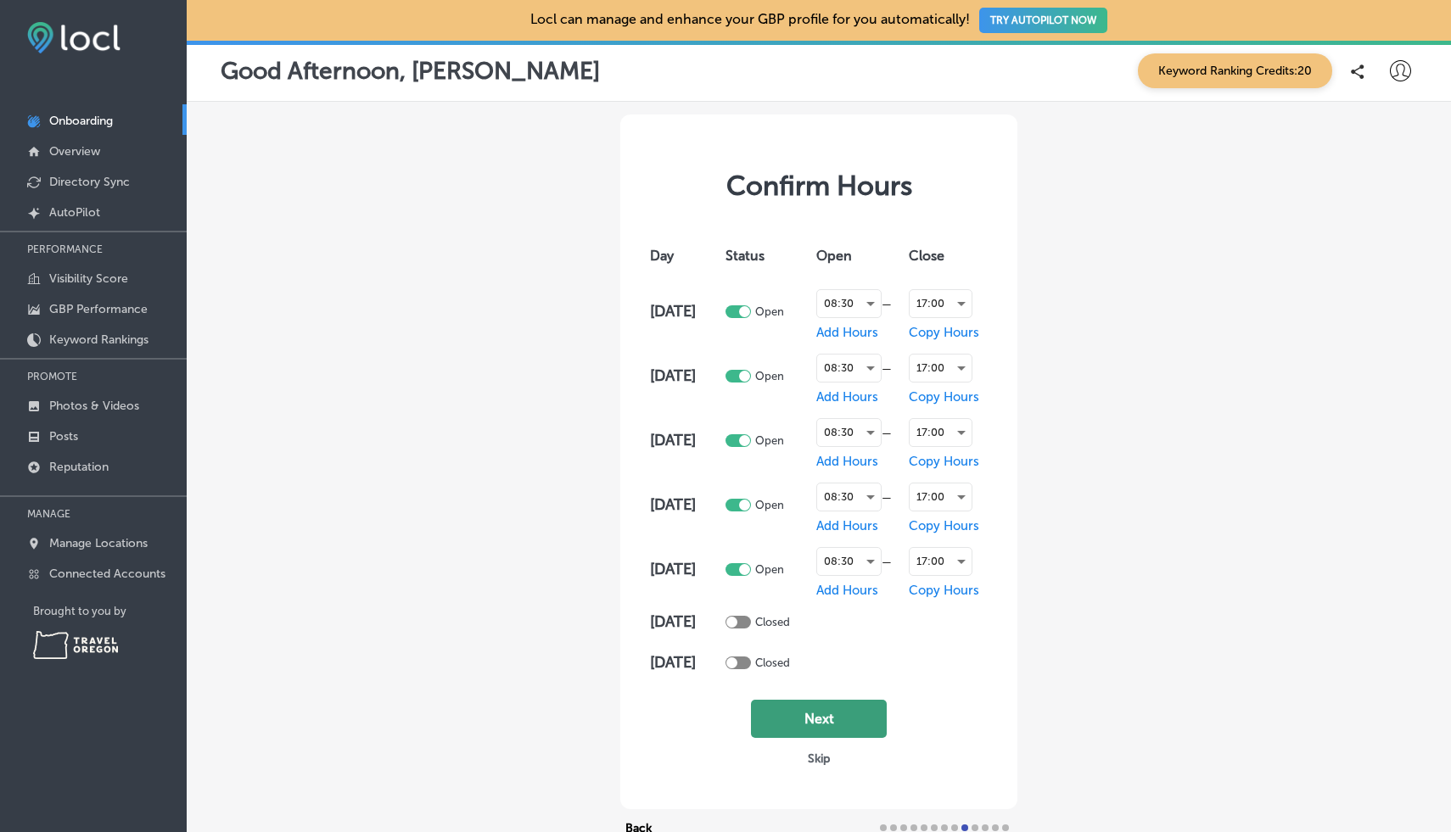
click at [786, 722] on button "Next" at bounding box center [819, 719] width 136 height 38
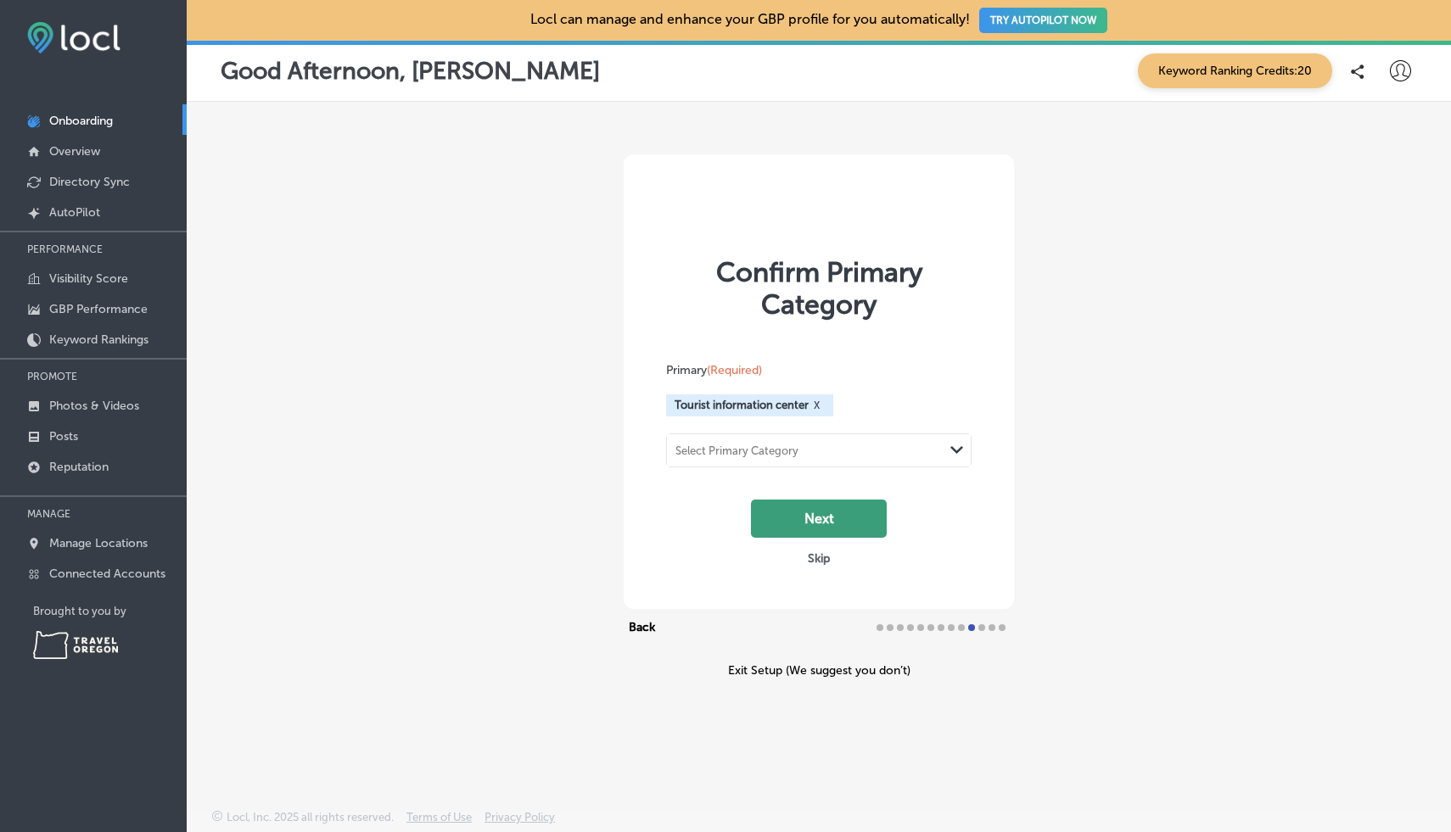
click at [793, 520] on button "Next" at bounding box center [819, 519] width 136 height 38
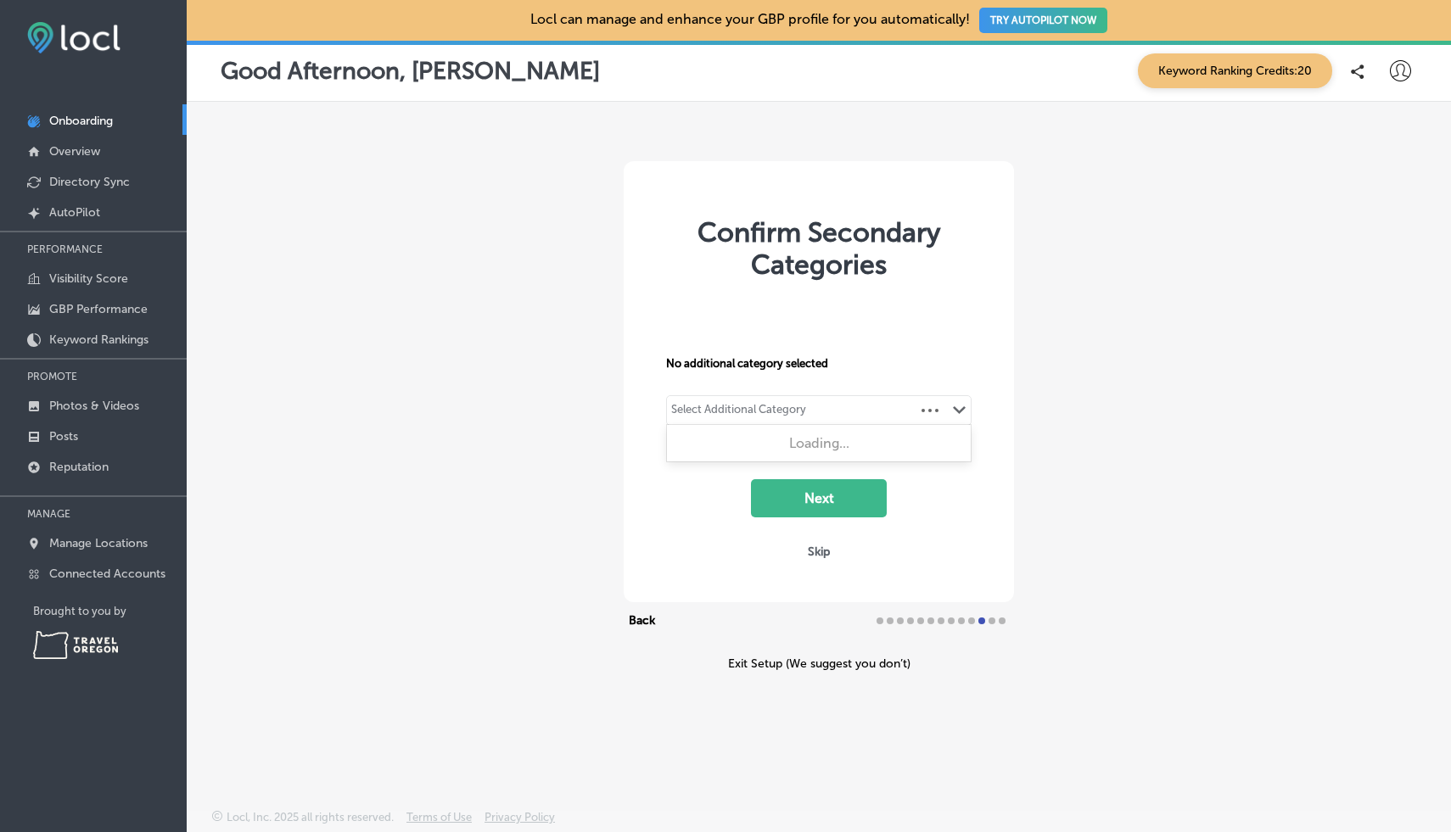
click at [816, 417] on div "Select Additional Category Path Created with Sketch." at bounding box center [819, 410] width 304 height 29
type input "travel"
click at [749, 411] on div "travel Path Created with Sketch." at bounding box center [819, 410] width 304 height 29
click at [749, 411] on div "Select Additional Category" at bounding box center [738, 413] width 135 height 20
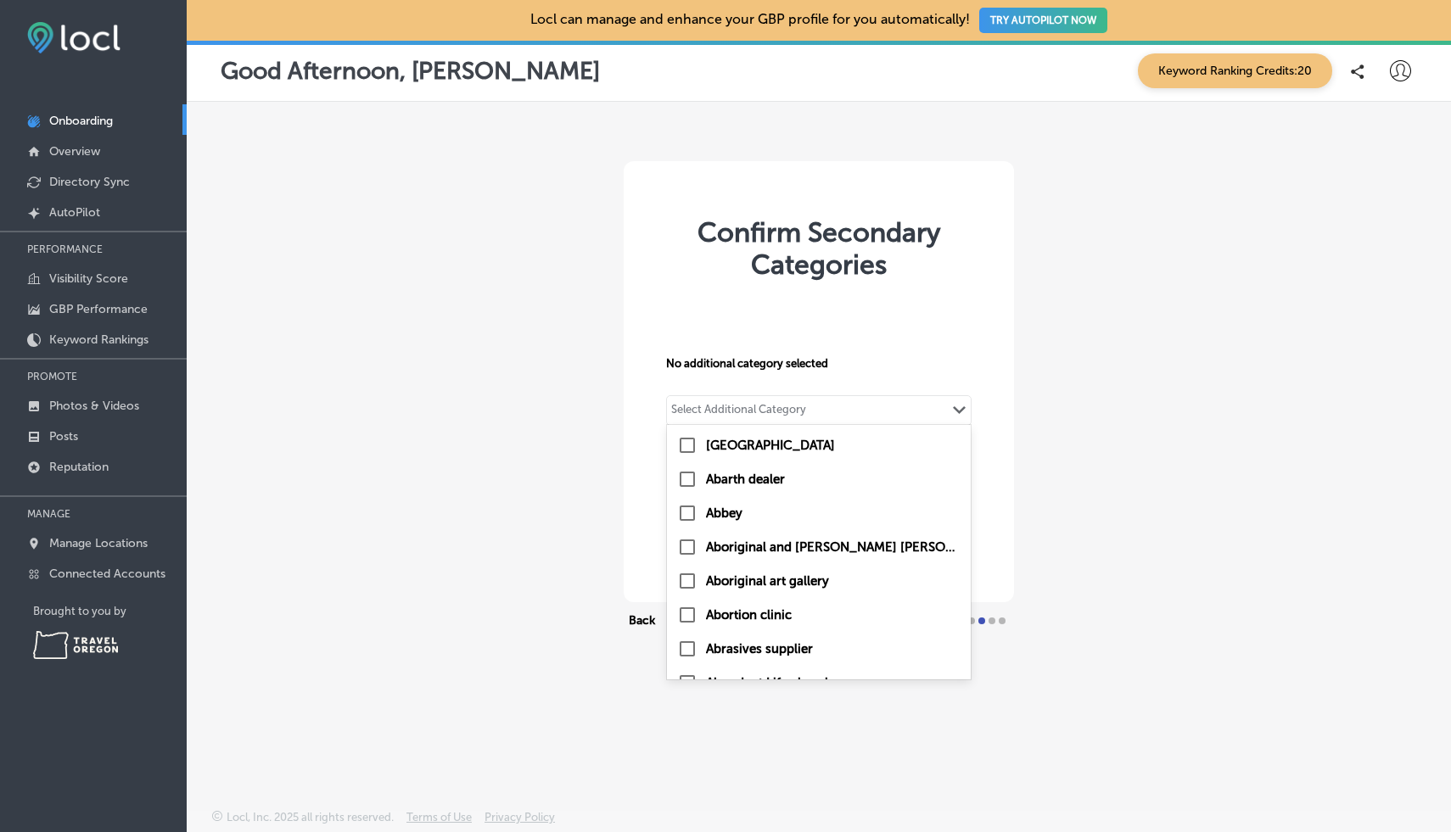
click at [749, 411] on div "Select Additional Category" at bounding box center [738, 413] width 135 height 20
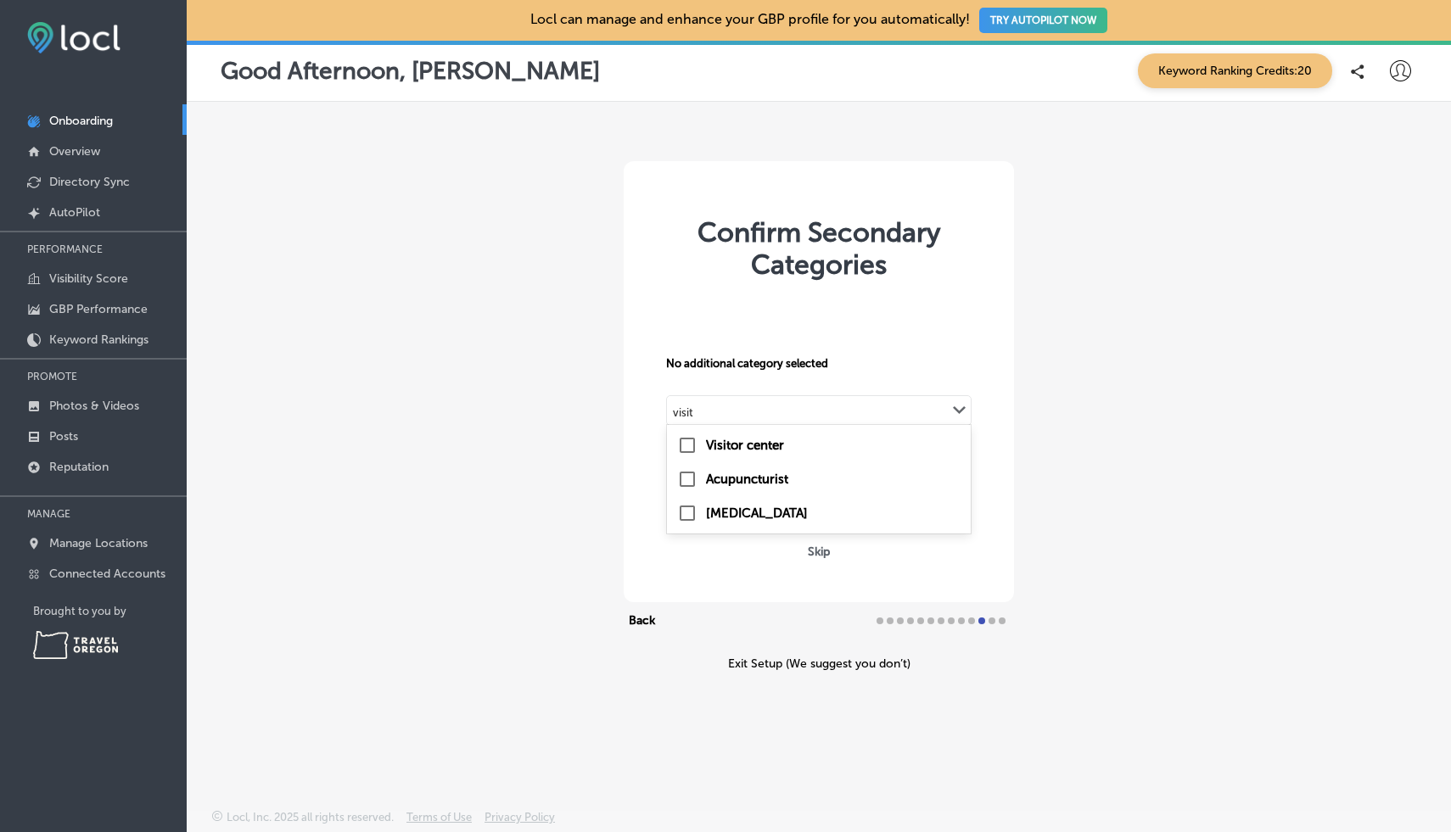
click at [680, 447] on input "checkbox" at bounding box center [687, 445] width 20 height 20
type input "visit"
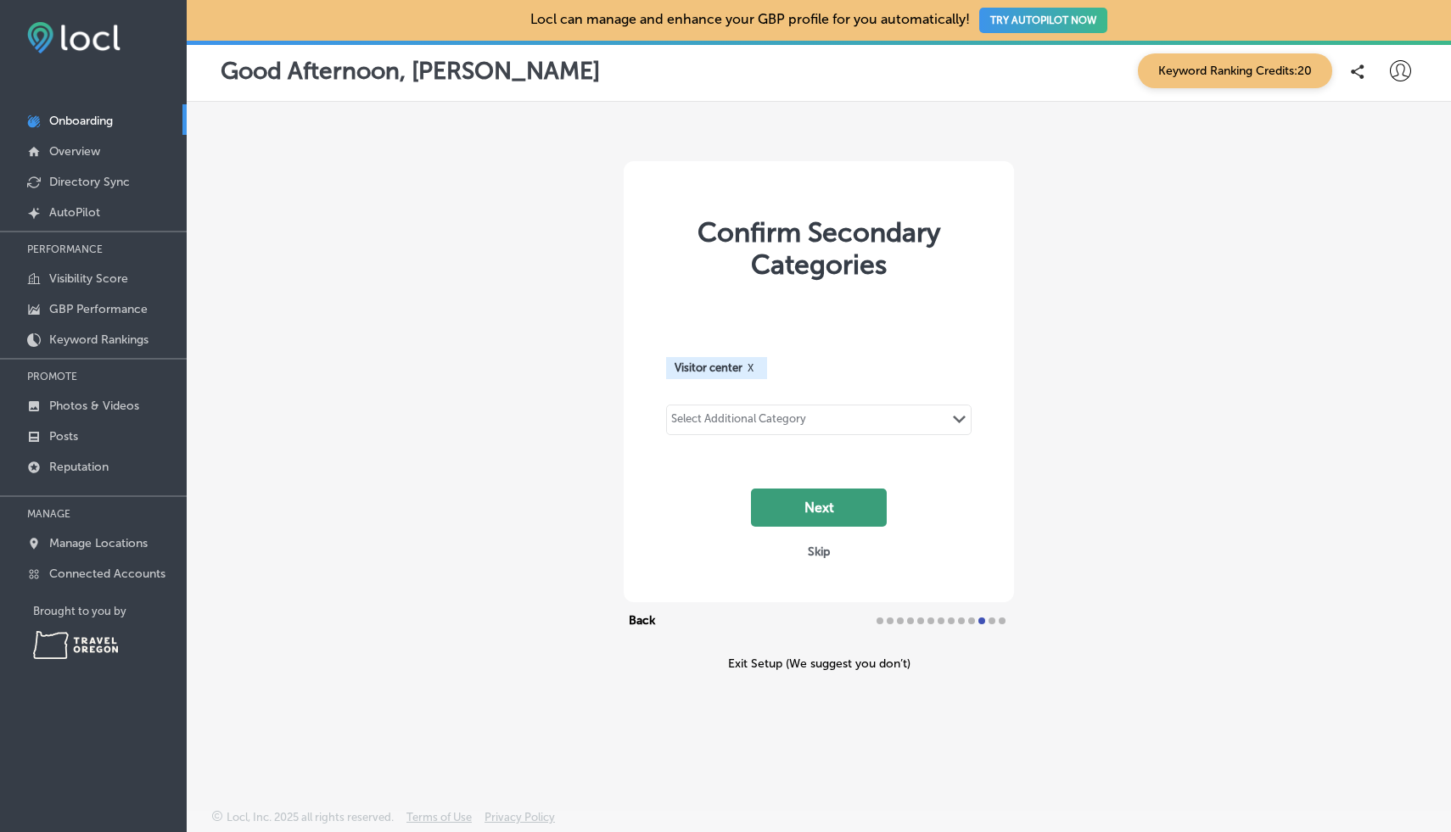
click at [782, 507] on button "Next" at bounding box center [819, 508] width 136 height 38
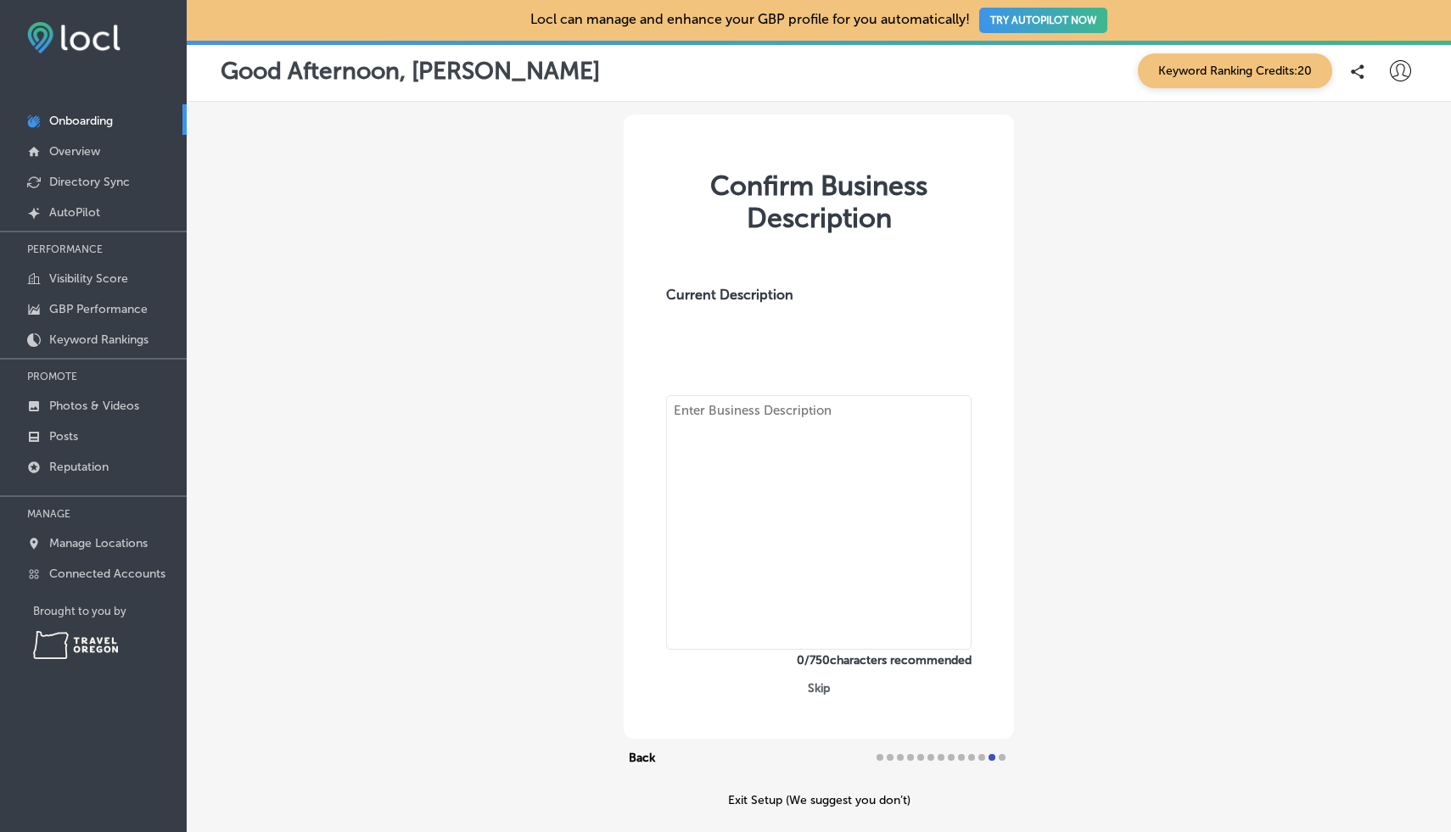
click at [717, 441] on textarea at bounding box center [818, 522] width 305 height 255
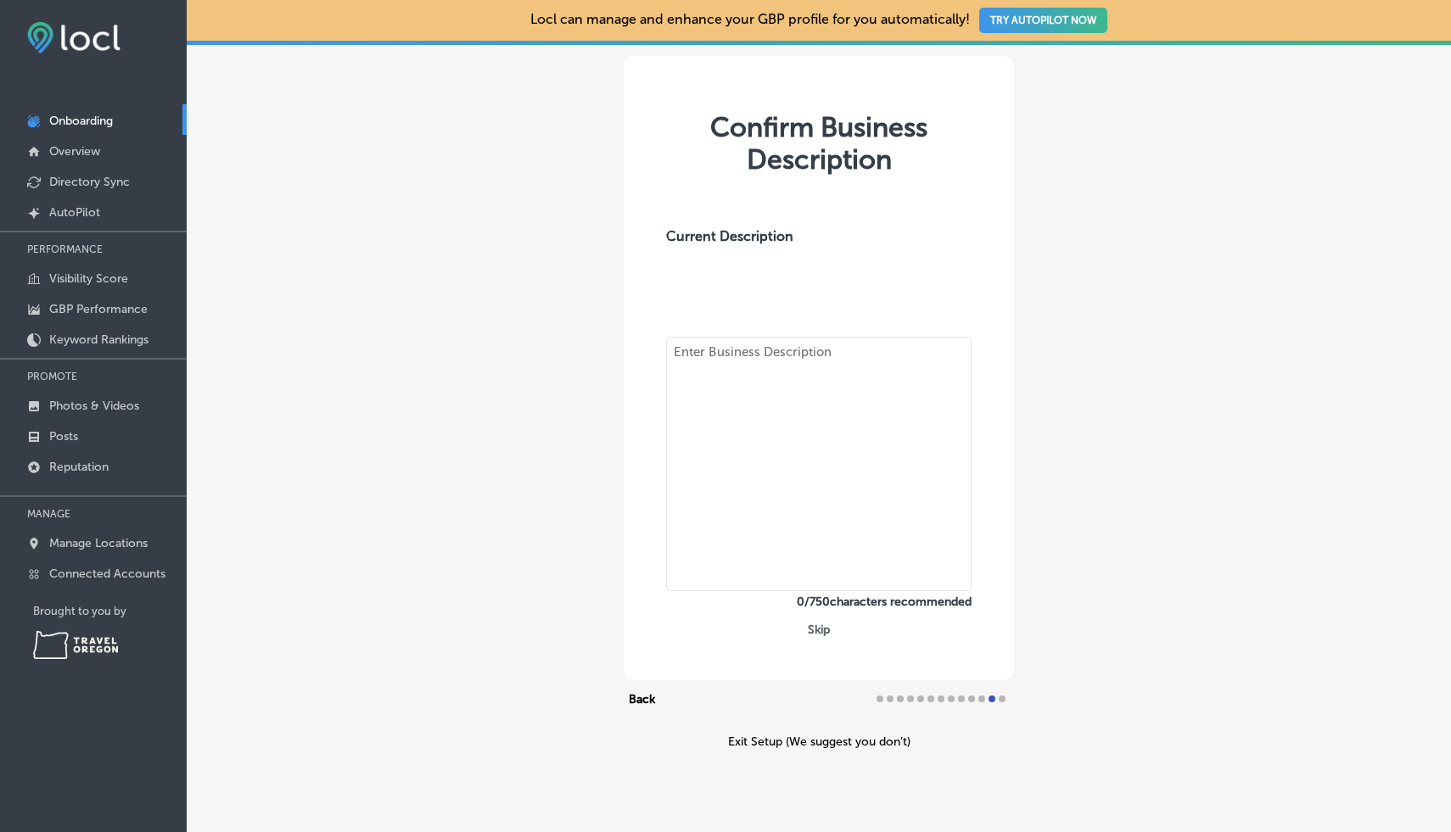
scroll to position [90, 0]
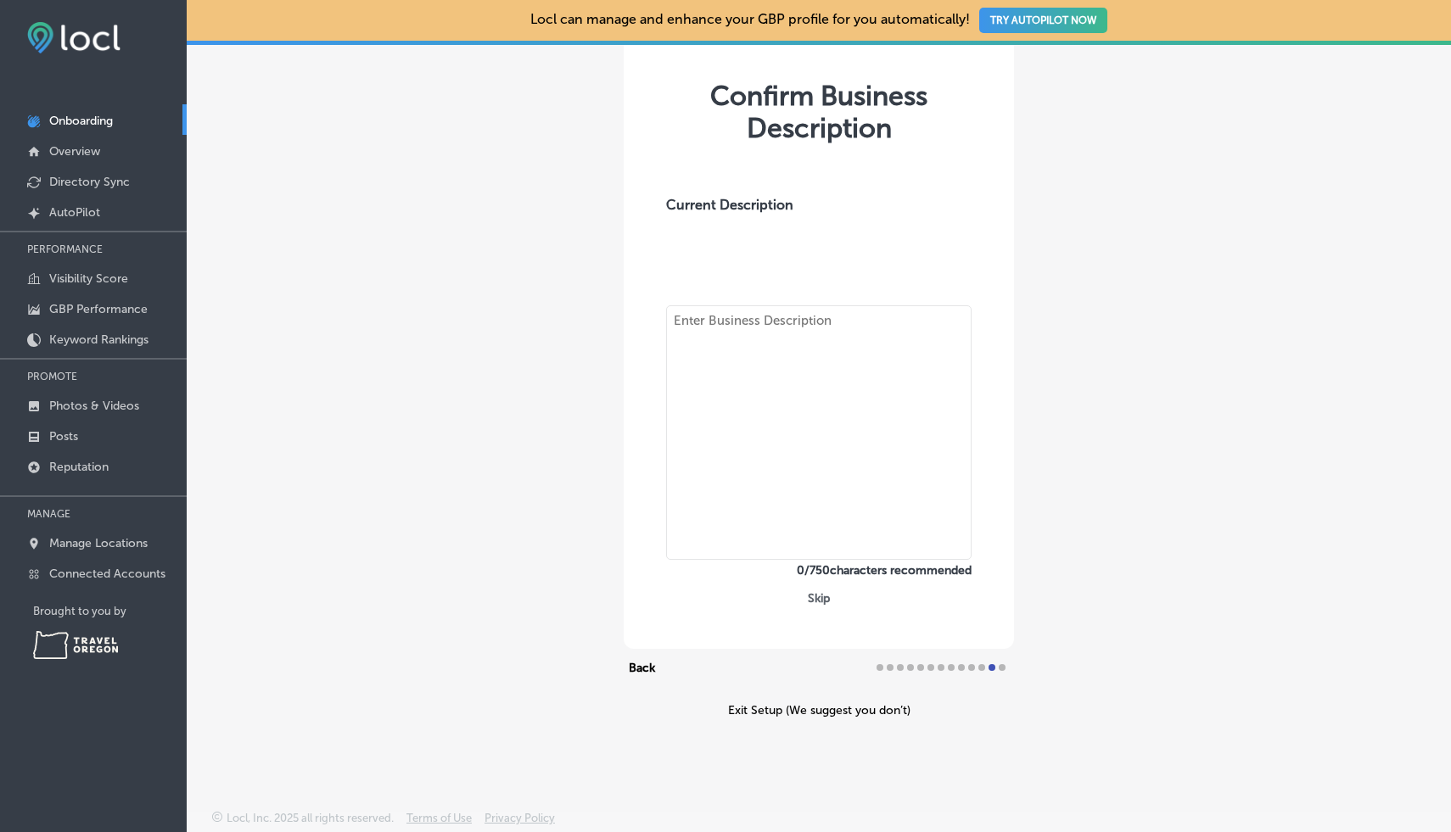
paste textarea "Newport, Oregon is where the coast comes alive. Stroll Oregon’s largest working…"
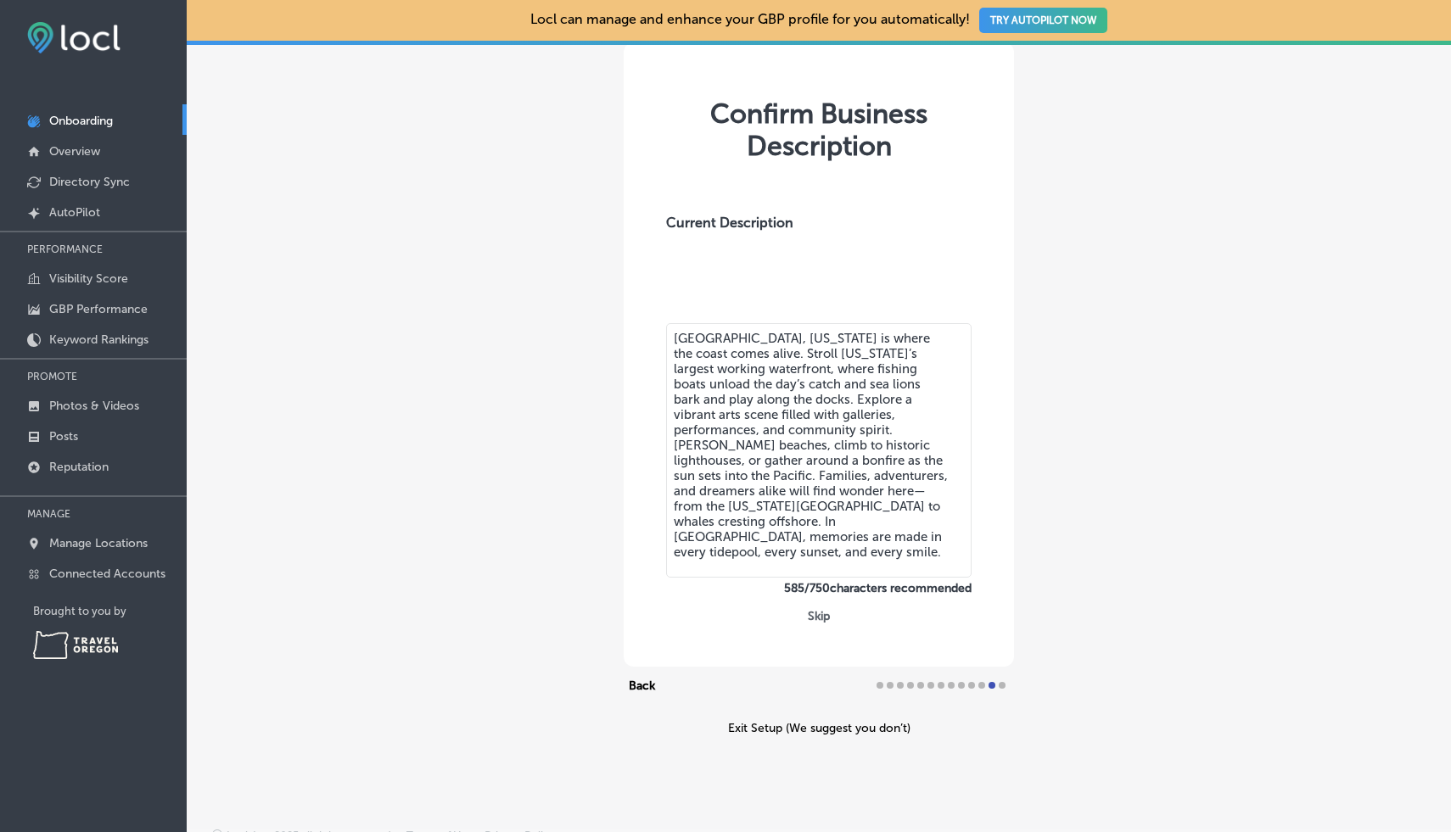
scroll to position [70, 0]
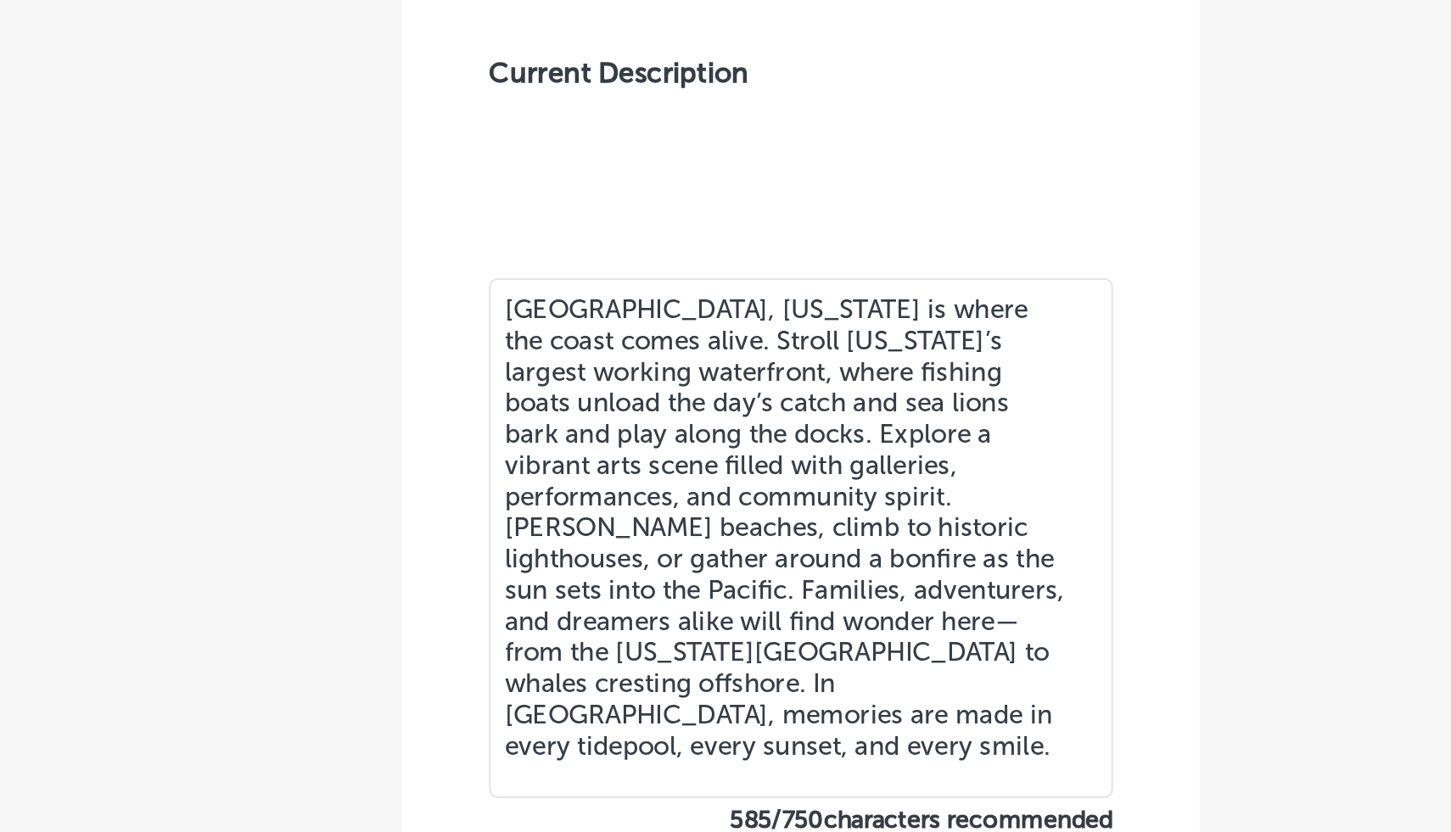
click at [794, 375] on textarea "Newport, Oregon is where the coast comes alive. Stroll Oregon’s largest working…" at bounding box center [818, 453] width 305 height 255
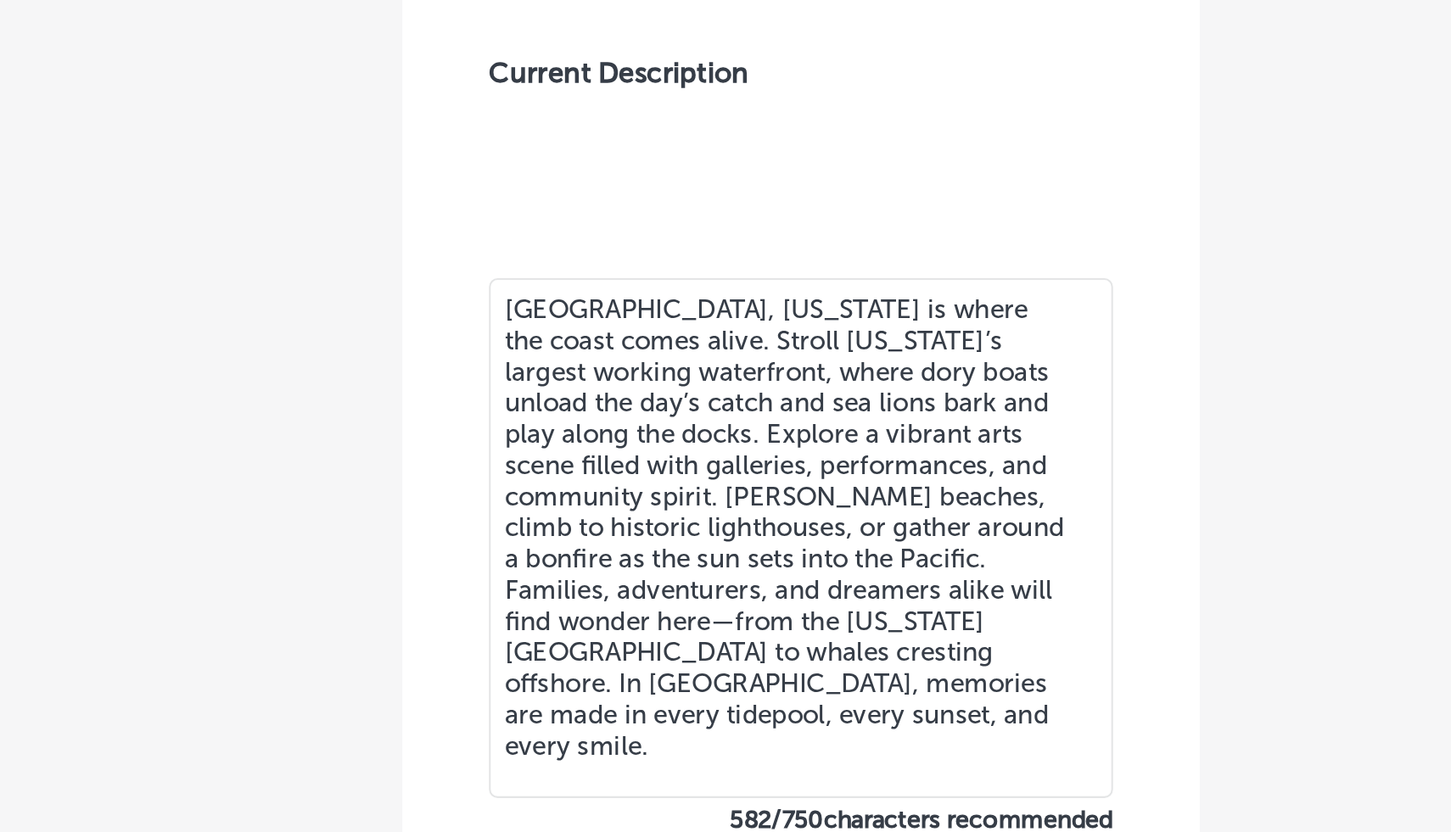
click at [831, 433] on textarea "Newport, Oregon is where the coast comes alive. Stroll Oregon’s largest working…" at bounding box center [818, 453] width 305 height 255
click at [820, 433] on textarea "Newport, Oregon is where the coast comes alive. Stroll Oregon’s largest working…" at bounding box center [818, 453] width 305 height 255
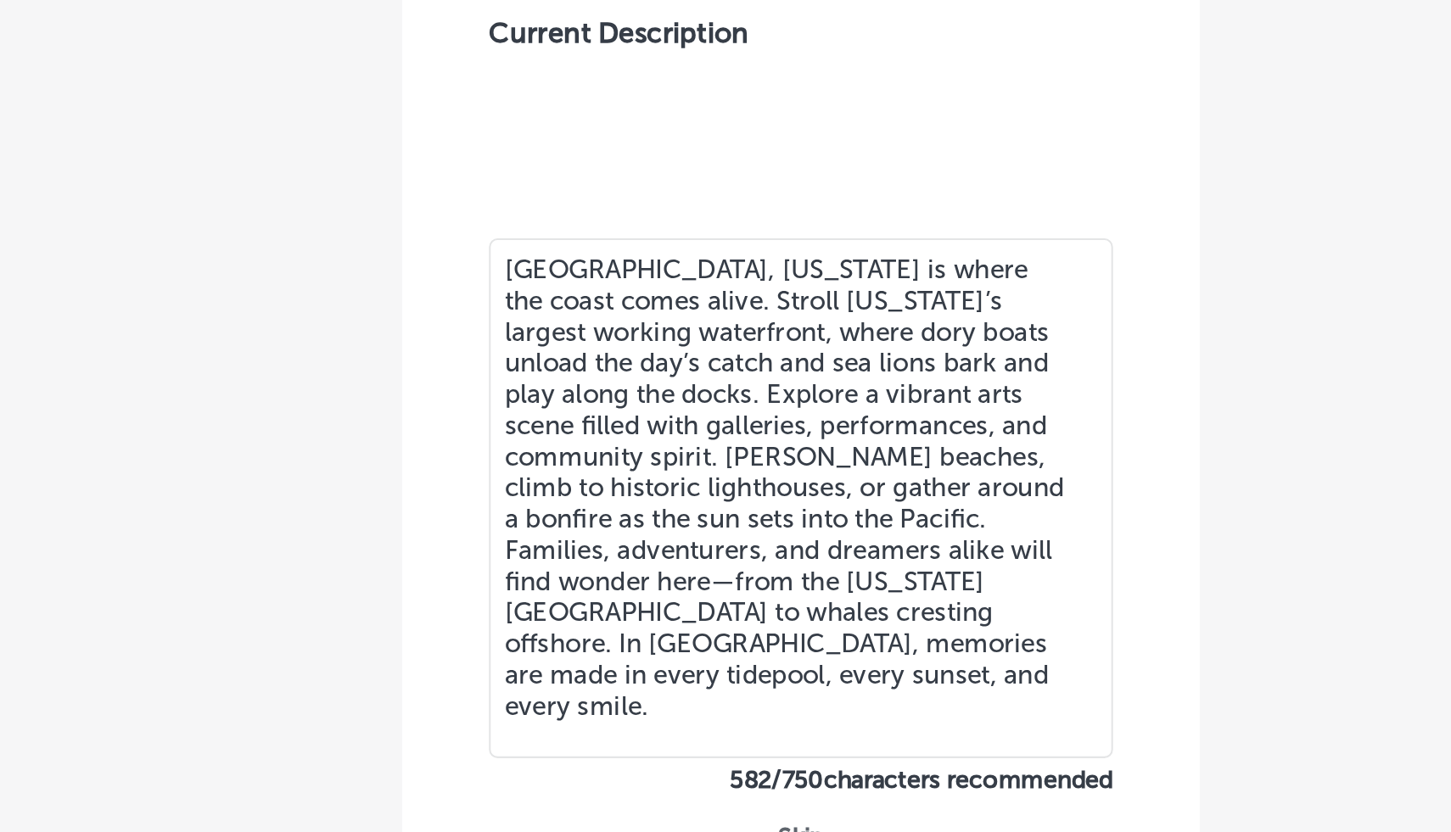
scroll to position [90, 0]
click at [918, 459] on textarea "Newport, Oregon is where the coast comes alive. Stroll Oregon’s largest working…" at bounding box center [818, 432] width 305 height 255
click at [926, 458] on textarea "Newport, Oregon is where the coast comes alive. Stroll Oregon’s largest working…" at bounding box center [818, 432] width 305 height 255
drag, startPoint x: 927, startPoint y: 458, endPoint x: 919, endPoint y: 456, distance: 8.9
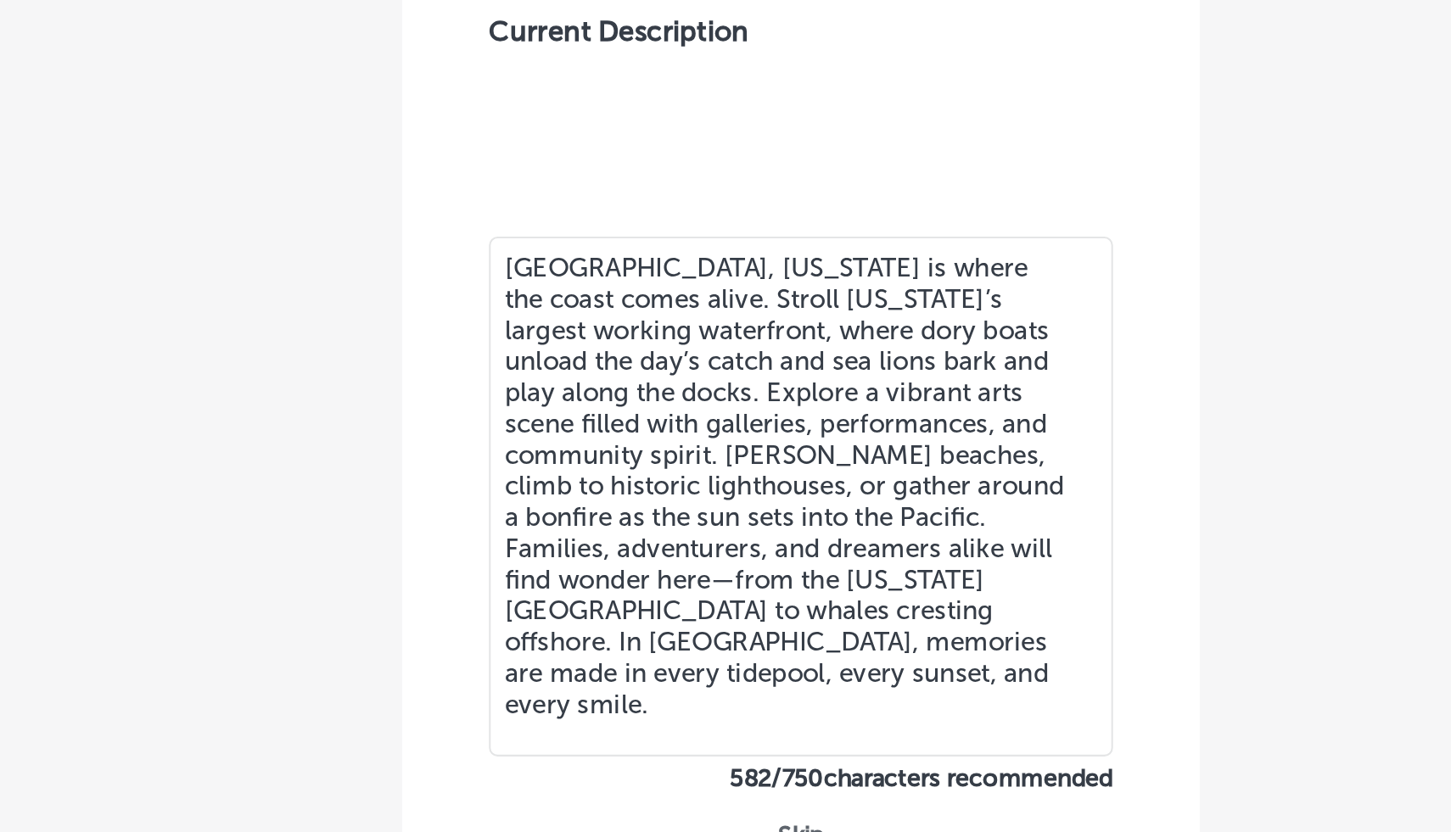
click at [919, 456] on textarea "Newport, Oregon is where the coast comes alive. Stroll Oregon’s largest working…" at bounding box center [818, 432] width 305 height 255
click at [915, 456] on textarea "Newport, Oregon is where the coast comes alive. Stroll Oregon’s largest working…" at bounding box center [818, 432] width 305 height 255
click at [922, 457] on textarea "Newport, Oregon is where the coast comes alive. Stroll Oregon’s largest working…" at bounding box center [818, 432] width 305 height 255
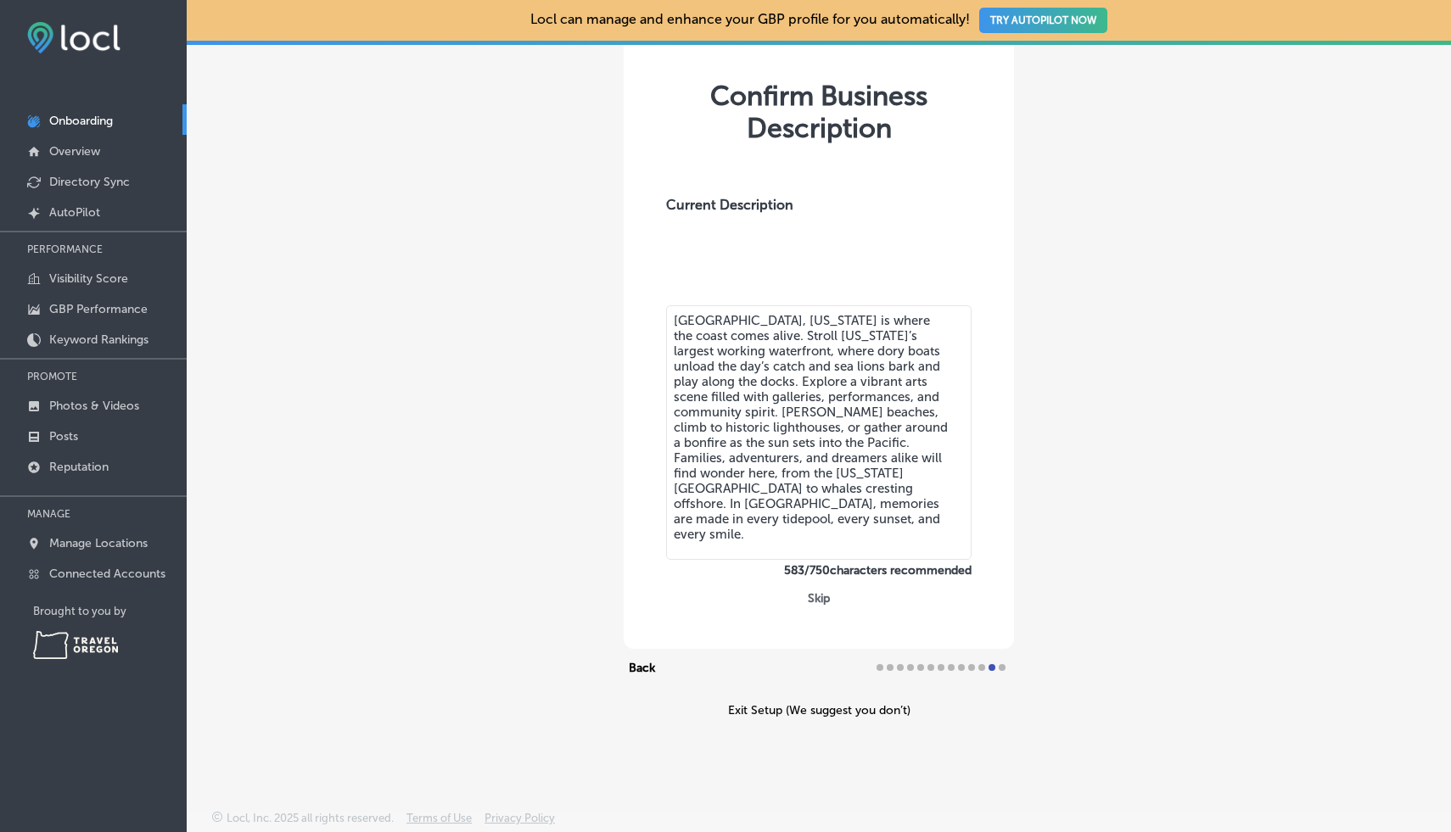
type textarea "Newport, Oregon is where the coast comes alive. Stroll Oregon’s largest working…"
click at [815, 595] on button "Skip" at bounding box center [819, 598] width 32 height 16
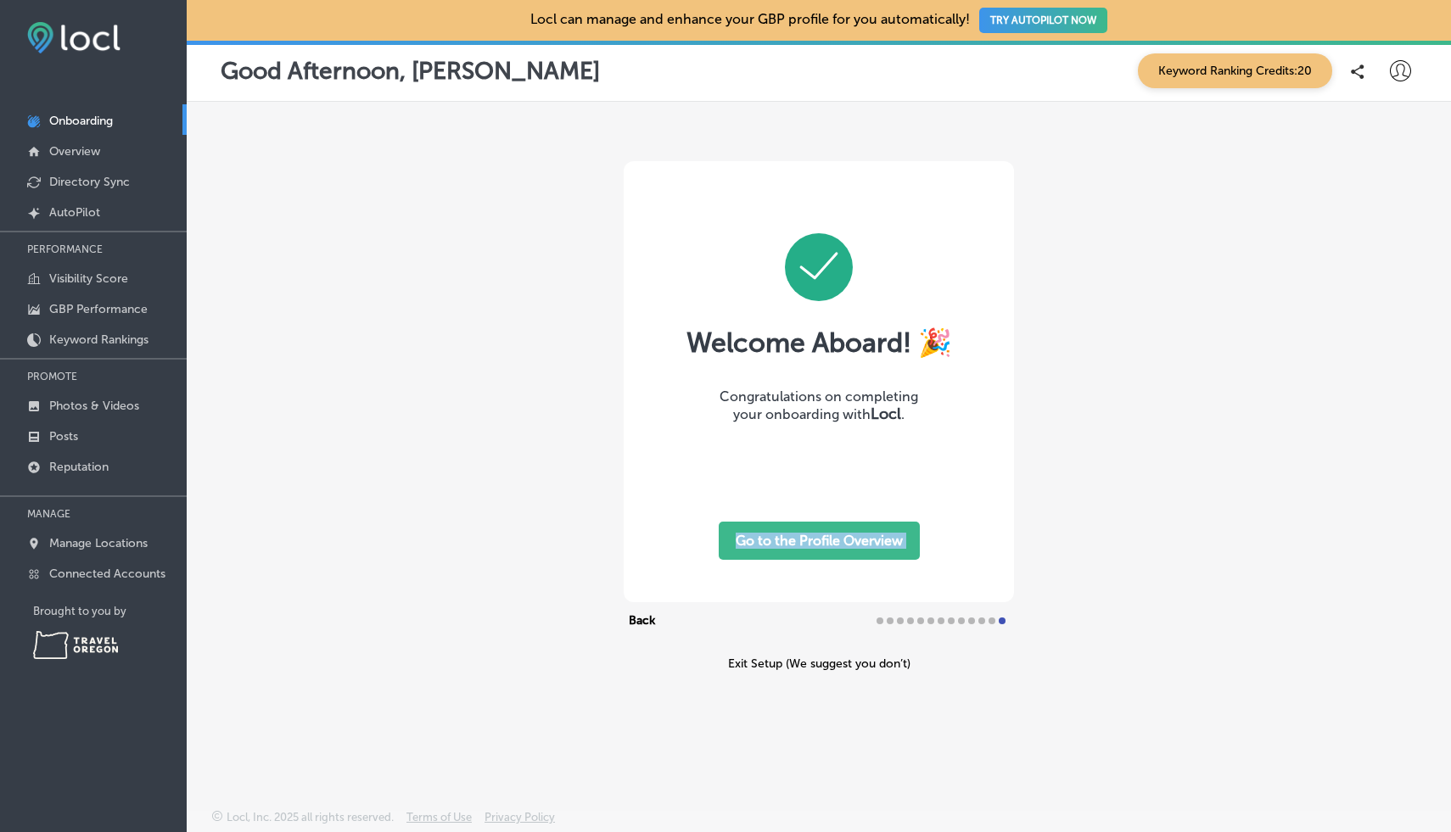
drag, startPoint x: 815, startPoint y: 595, endPoint x: 770, endPoint y: 592, distance: 45.0
click at [770, 593] on div "Welcome Aboard! 🎉 Congratulations on completing your onboarding with Locl . Go …" at bounding box center [819, 381] width 390 height 441
click at [790, 537] on button "Go to the Profile Overview" at bounding box center [819, 541] width 201 height 38
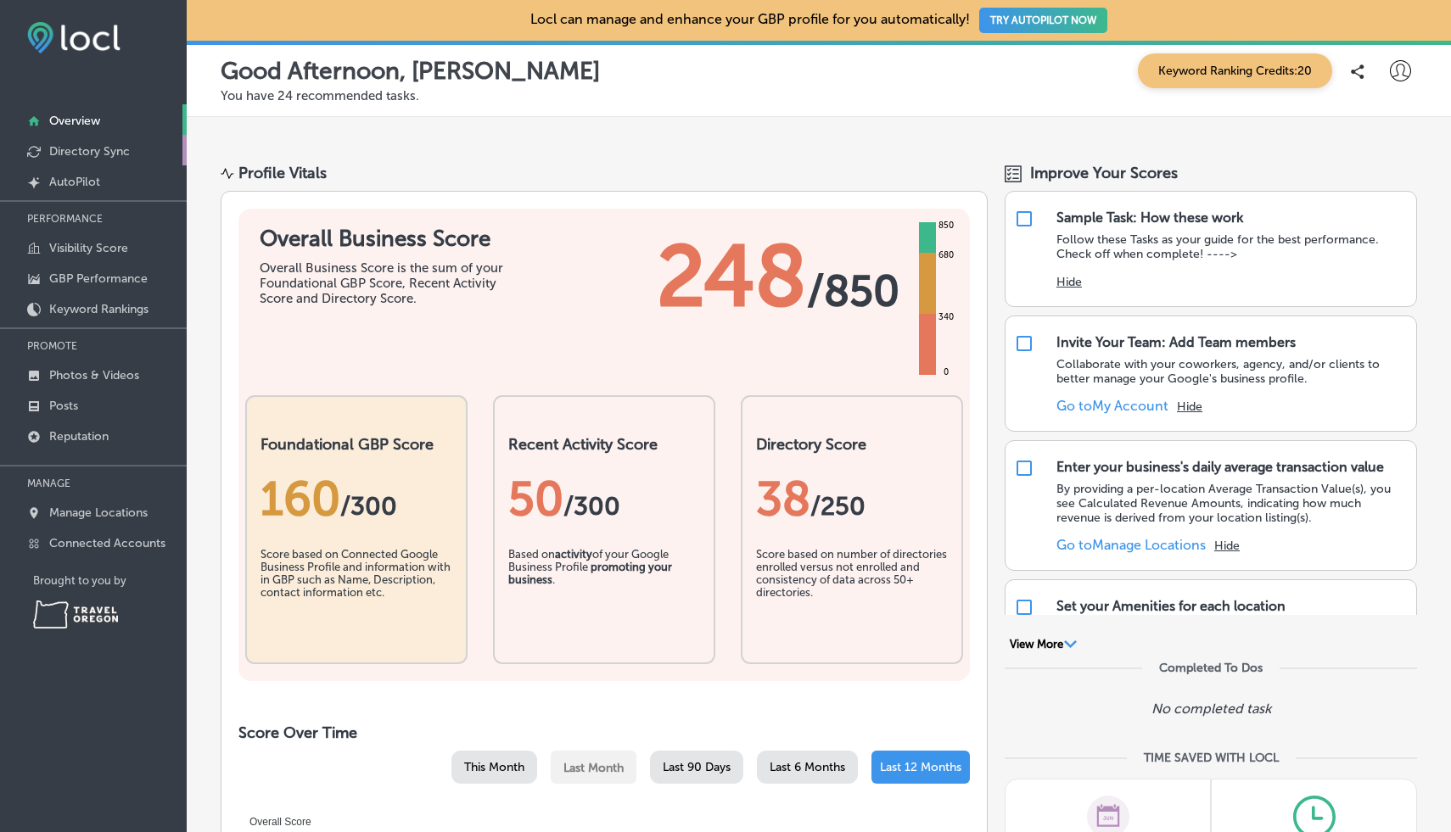
click at [102, 148] on p "Directory Sync" at bounding box center [89, 151] width 81 height 14
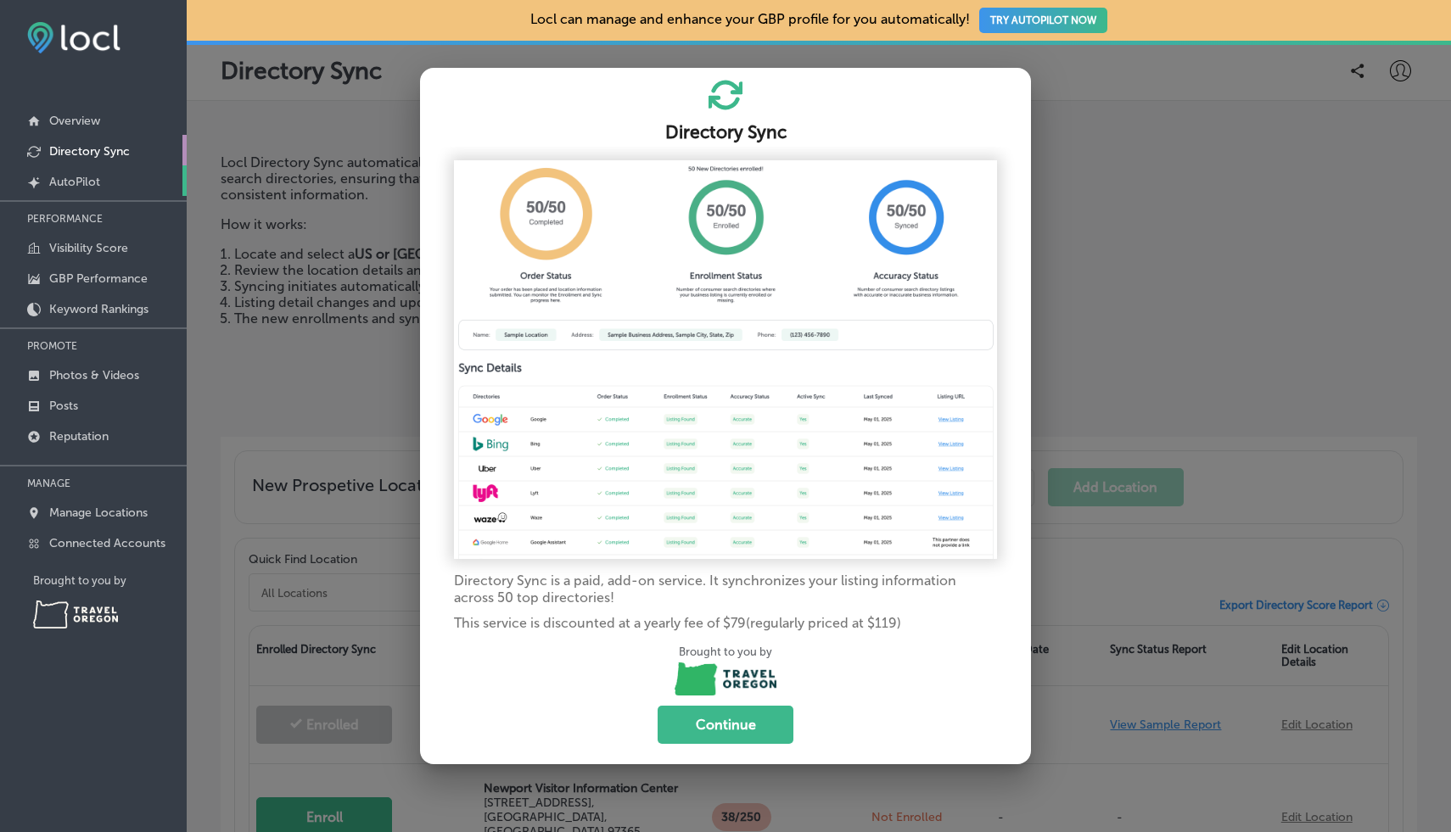
click at [88, 187] on p "AutoPilot" at bounding box center [74, 182] width 51 height 14
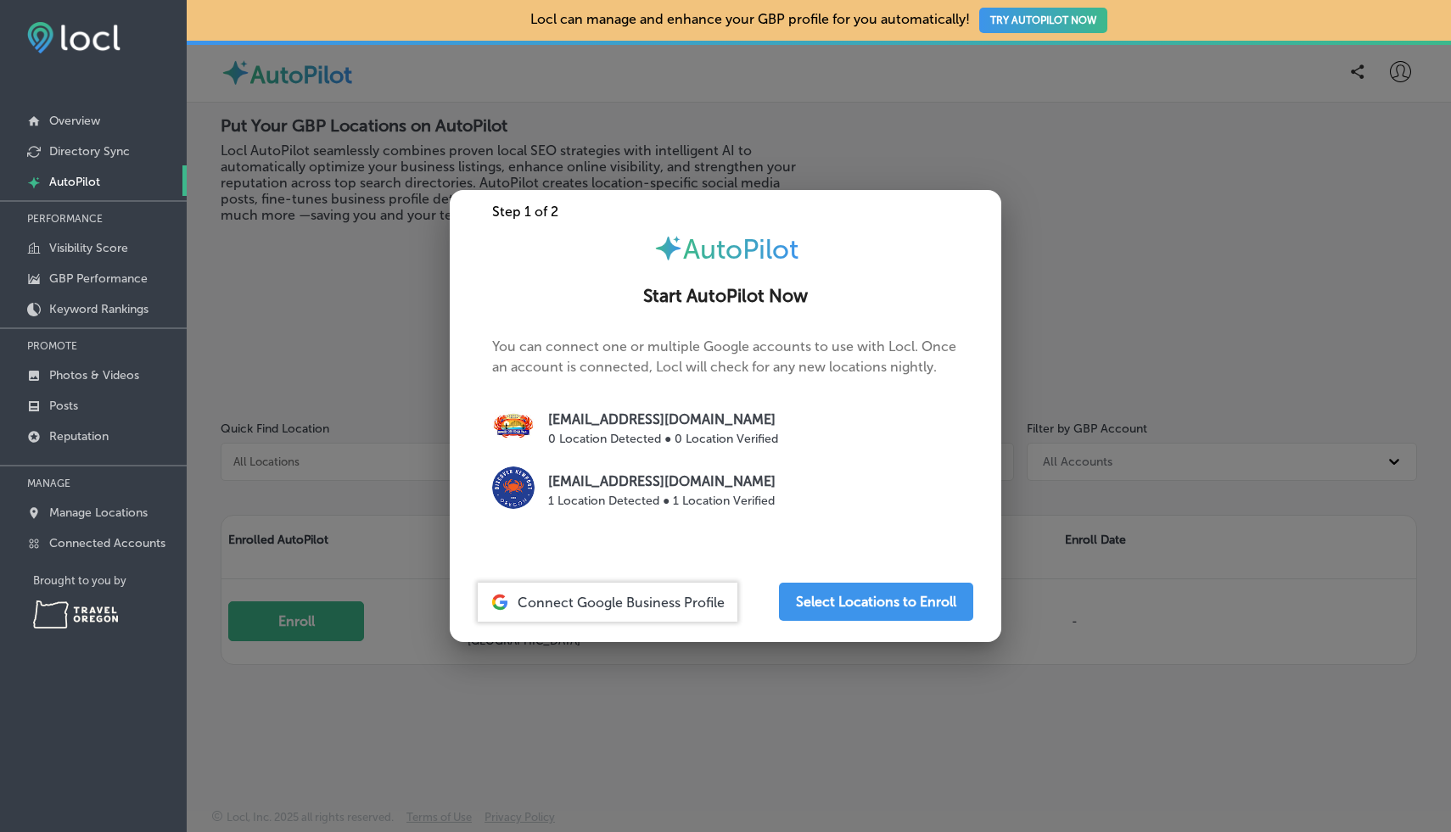
click at [605, 476] on p "connect@discovernewport.com" at bounding box center [661, 482] width 227 height 20
click at [833, 609] on button "Select Locations to Enroll" at bounding box center [876, 602] width 194 height 38
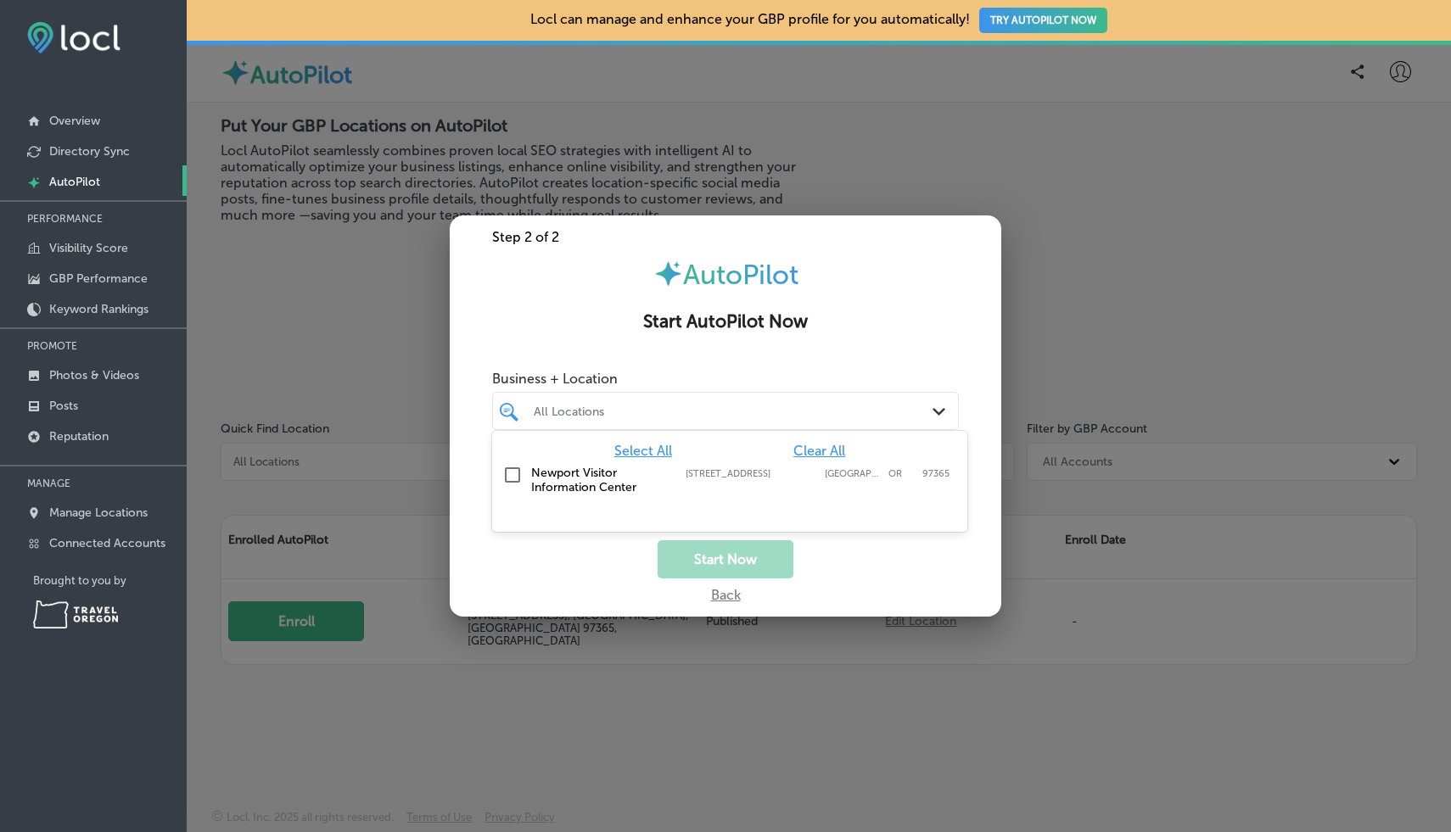
click at [702, 418] on div at bounding box center [706, 411] width 348 height 23
click at [553, 478] on label "Newport Visitor Information Center" at bounding box center [599, 480] width 137 height 29
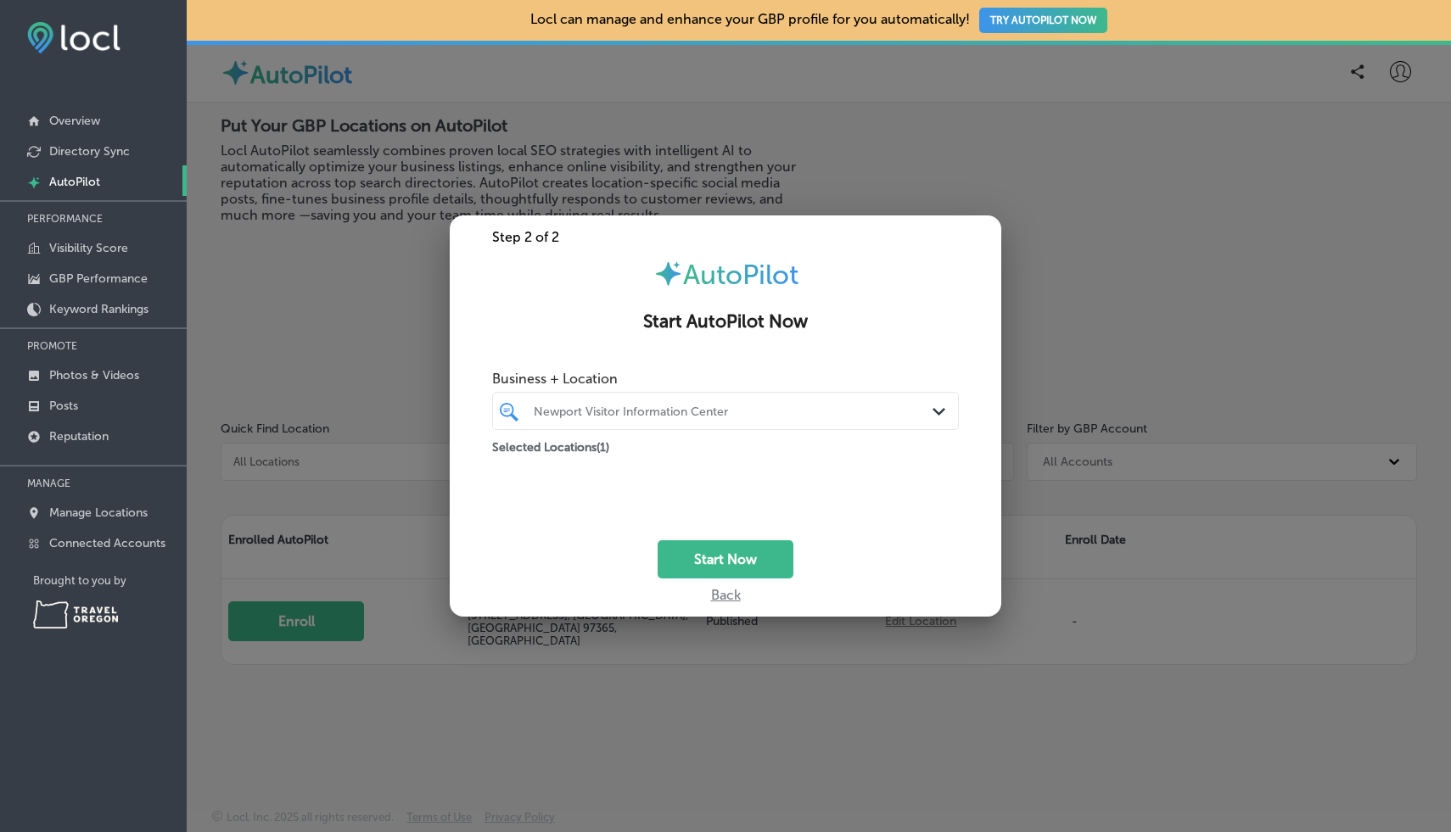
click at [567, 572] on div "Start Now" at bounding box center [725, 559] width 551 height 38
click at [712, 559] on button "Start Now" at bounding box center [725, 559] width 136 height 38
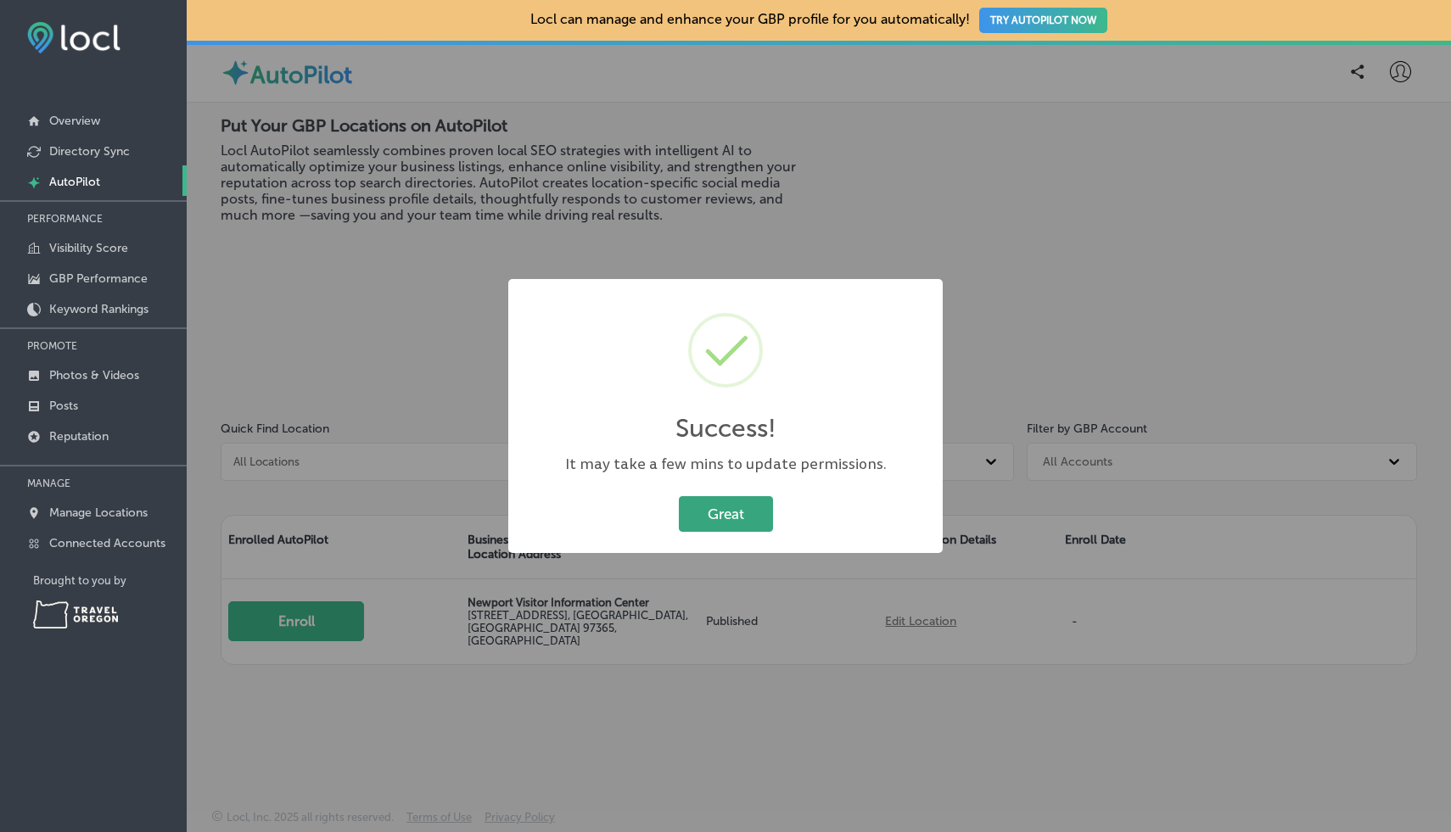
click at [713, 520] on body "iconmonstr-menu-thin copy Created with Sketch. Overview Directory Sync Created …" at bounding box center [725, 416] width 1451 height 832
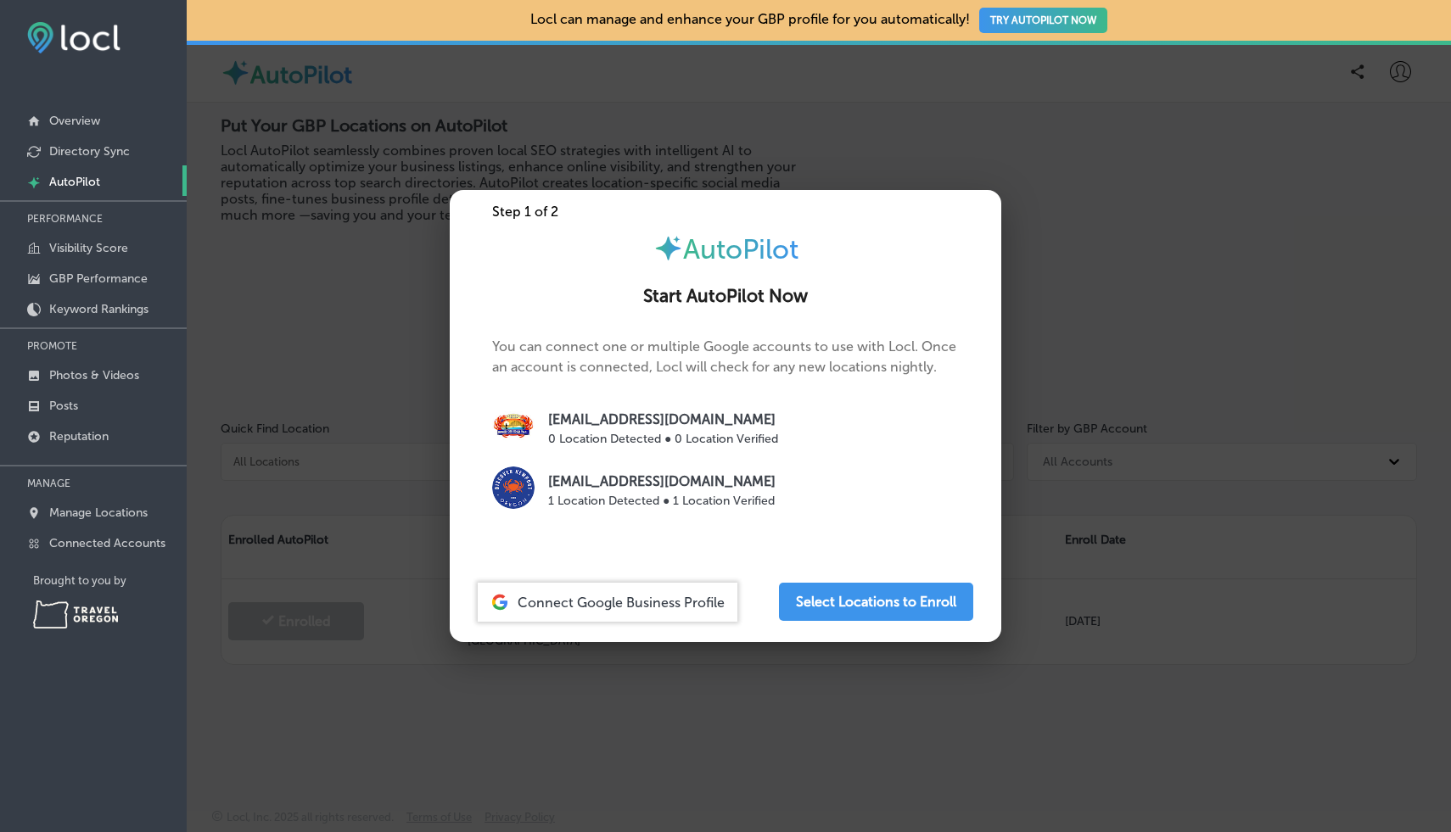
click at [653, 736] on div at bounding box center [725, 416] width 1451 height 832
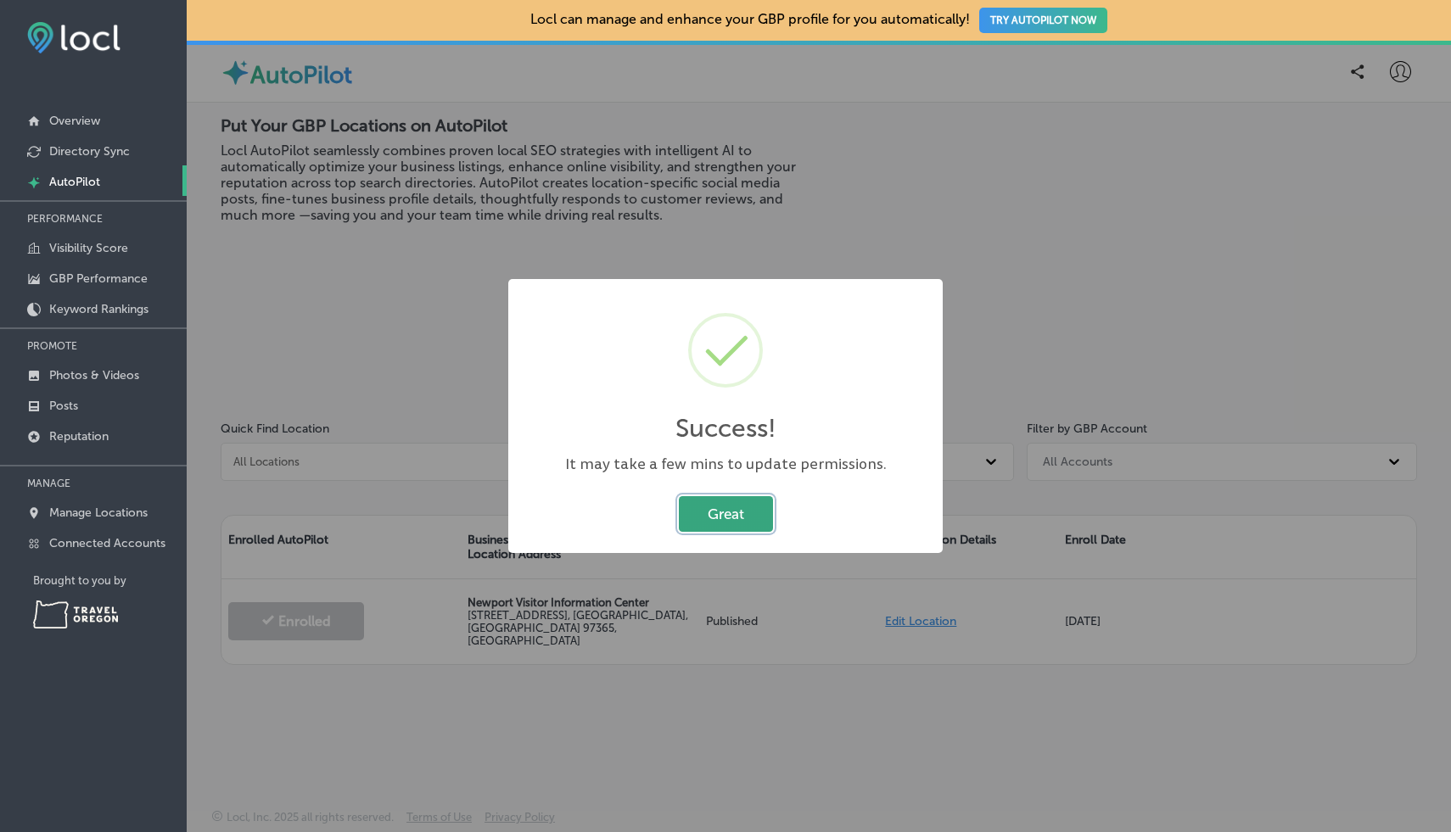
click at [713, 515] on button "Great" at bounding box center [726, 513] width 94 height 35
